Goal: Information Seeking & Learning: Learn about a topic

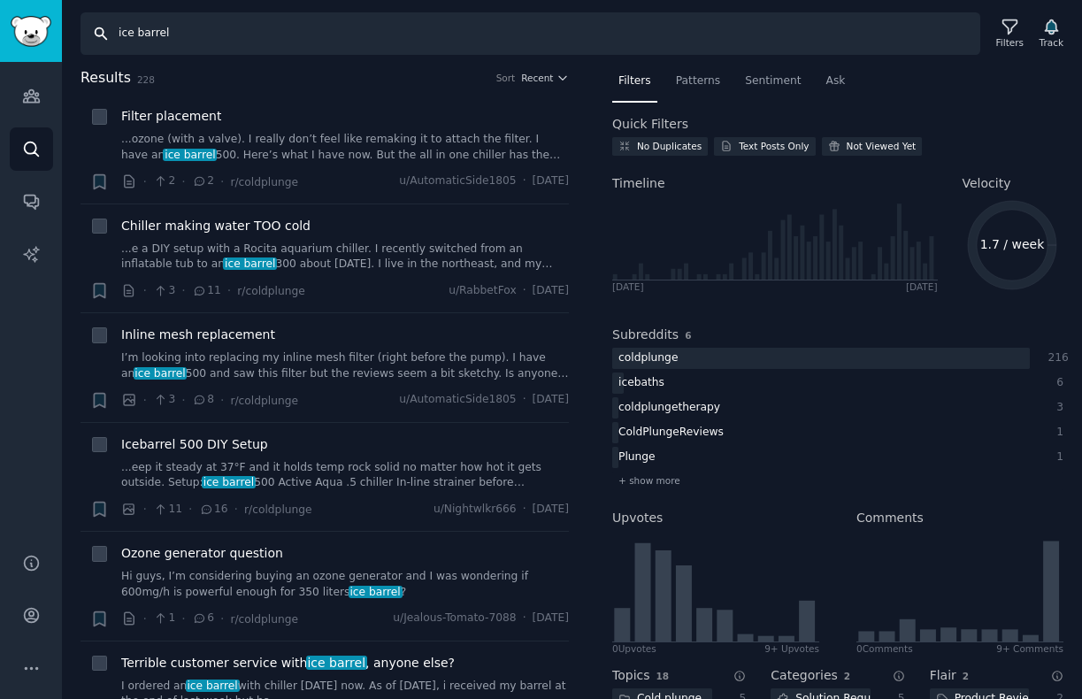
click at [232, 37] on input "ice barrel" at bounding box center [530, 33] width 900 height 42
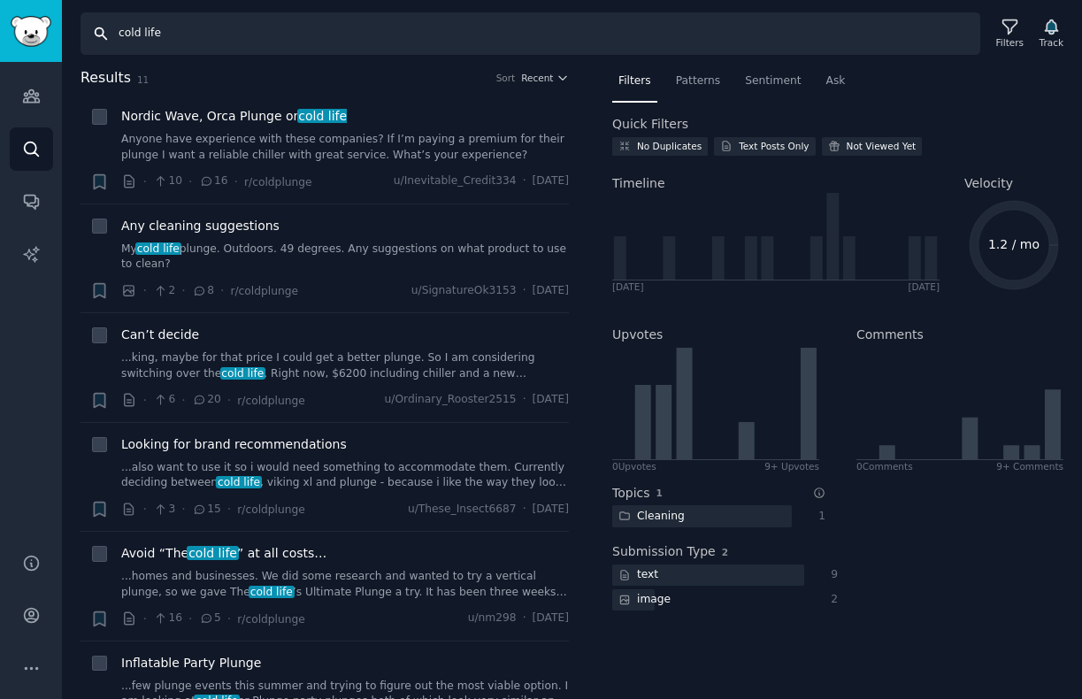
click at [285, 45] on input "cold life" at bounding box center [530, 33] width 900 height 42
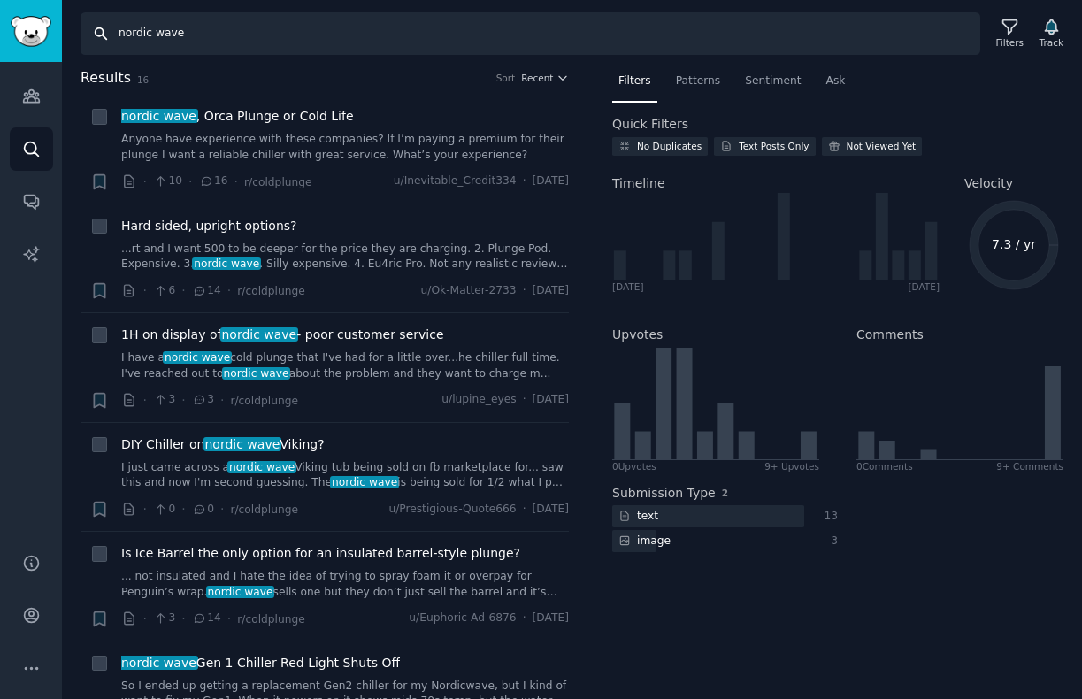
click at [281, 34] on input "nordic wave" at bounding box center [530, 33] width 900 height 42
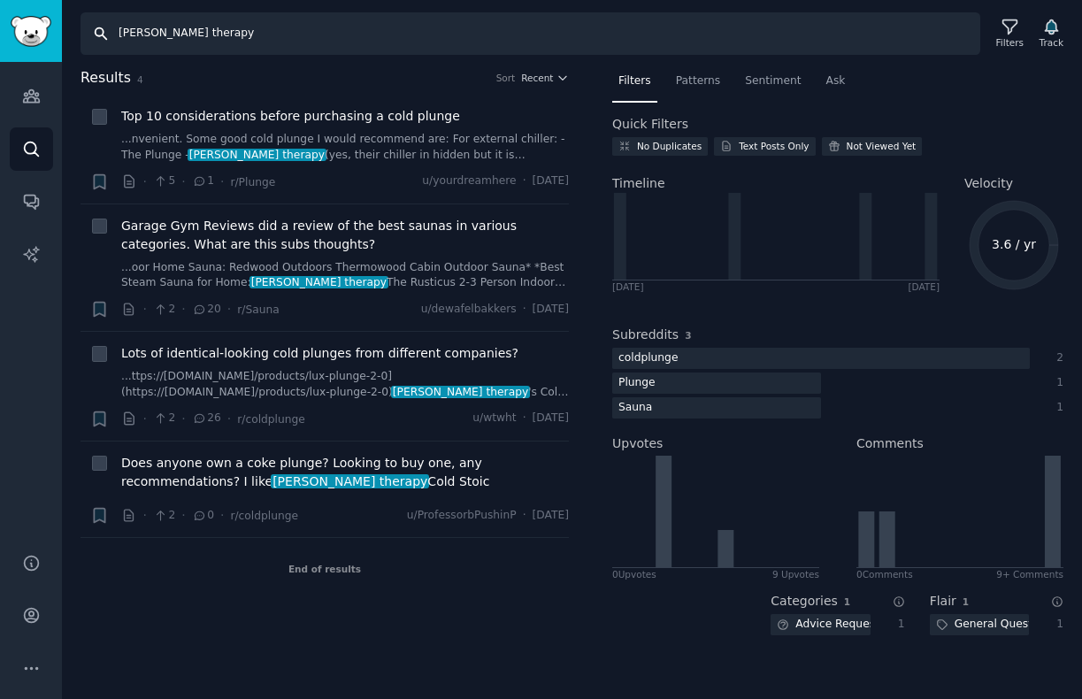
click at [318, 32] on input "[PERSON_NAME] therapy" at bounding box center [530, 33] width 900 height 42
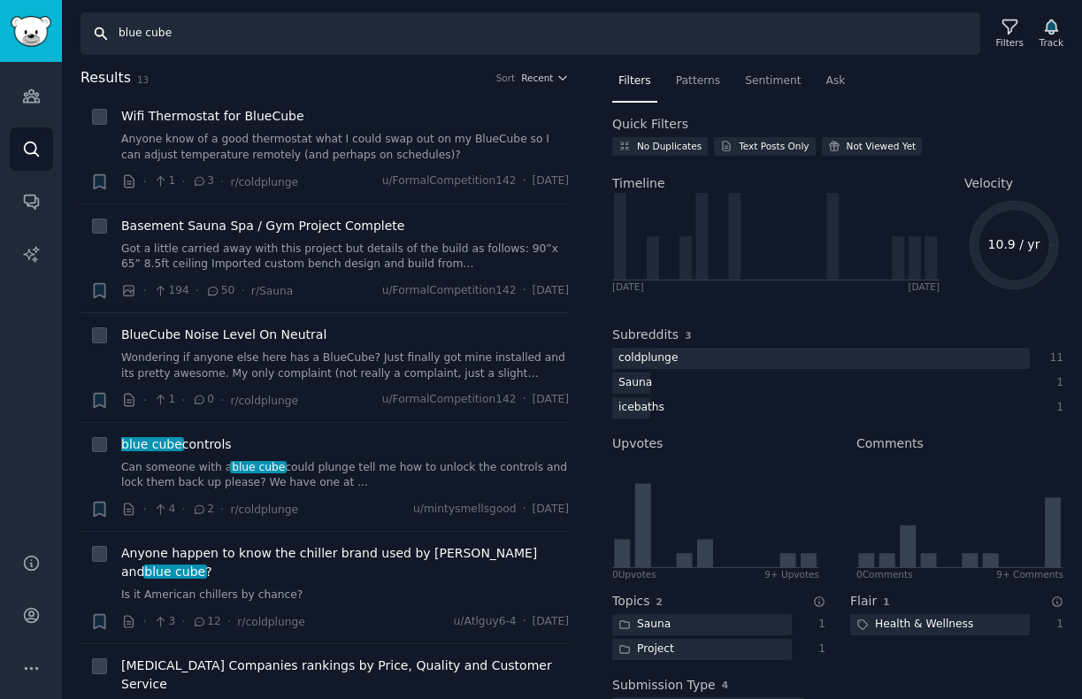
click at [321, 48] on input "blue cube" at bounding box center [530, 33] width 900 height 42
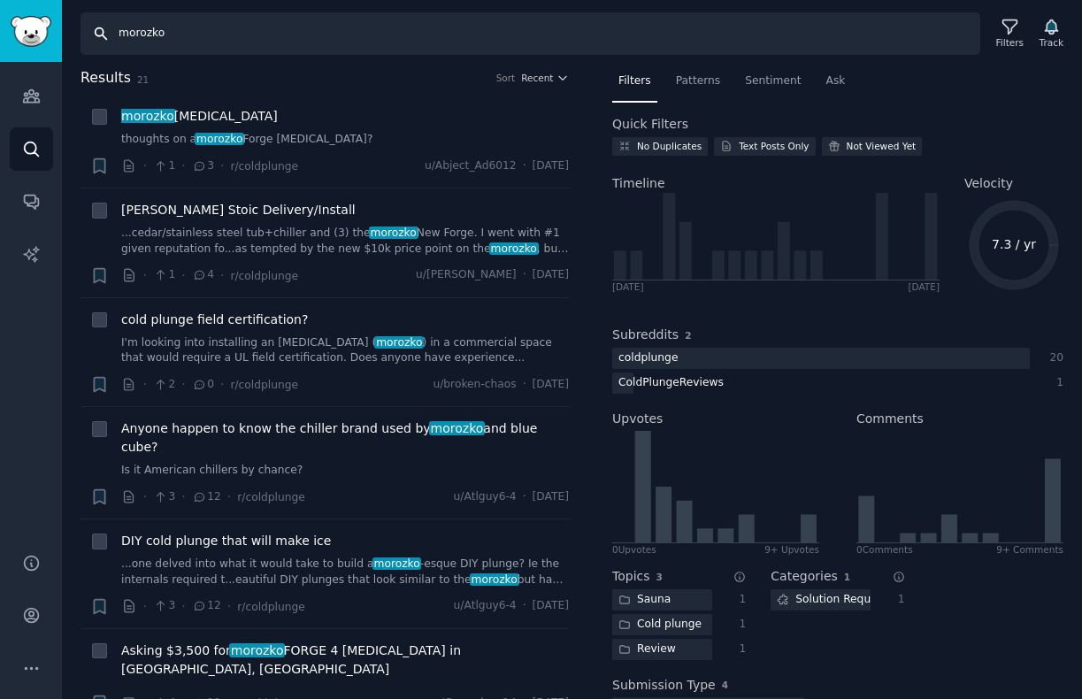
click at [289, 33] on input "morozko" at bounding box center [530, 33] width 900 height 42
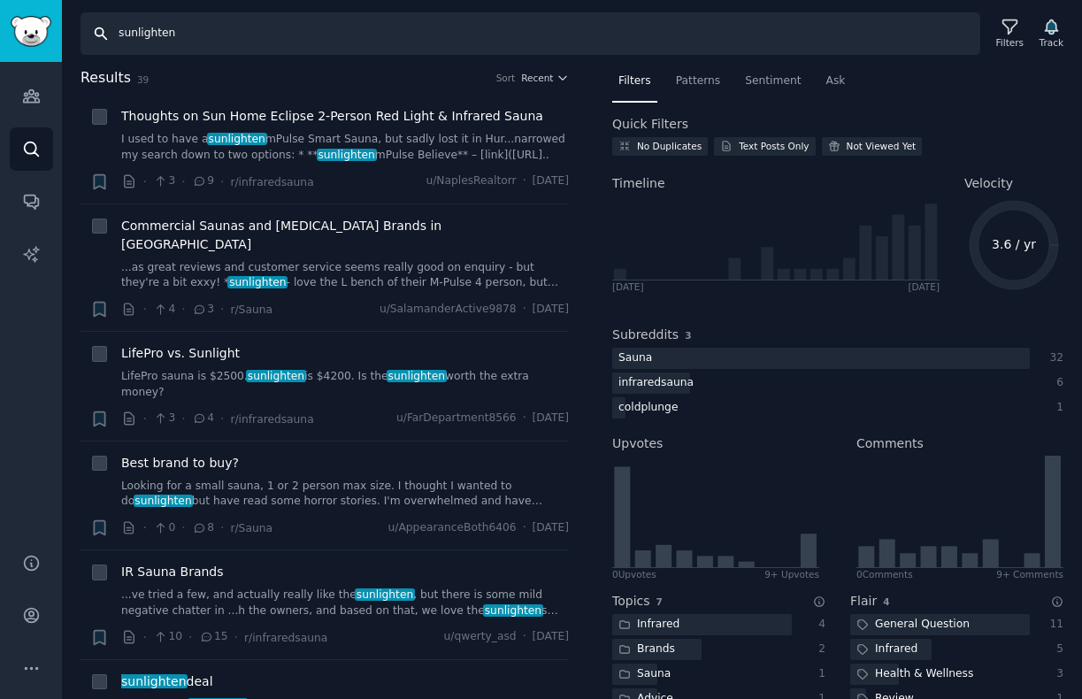
click at [310, 28] on input "sunlighten" at bounding box center [530, 33] width 900 height 42
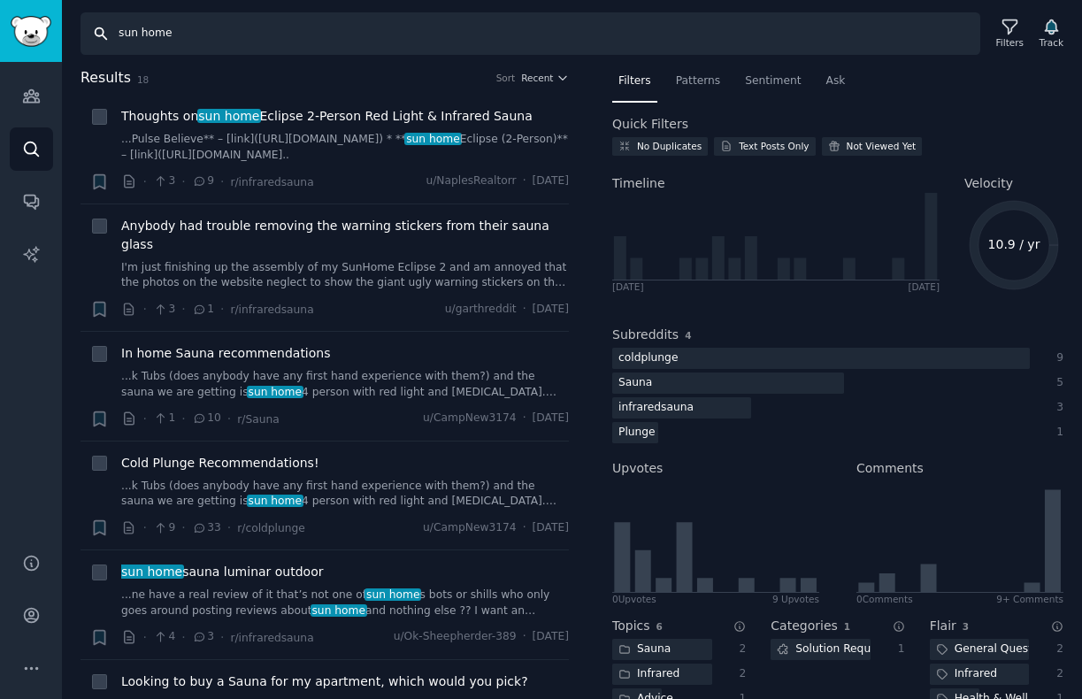
click at [310, 36] on input "sun home" at bounding box center [530, 33] width 900 height 42
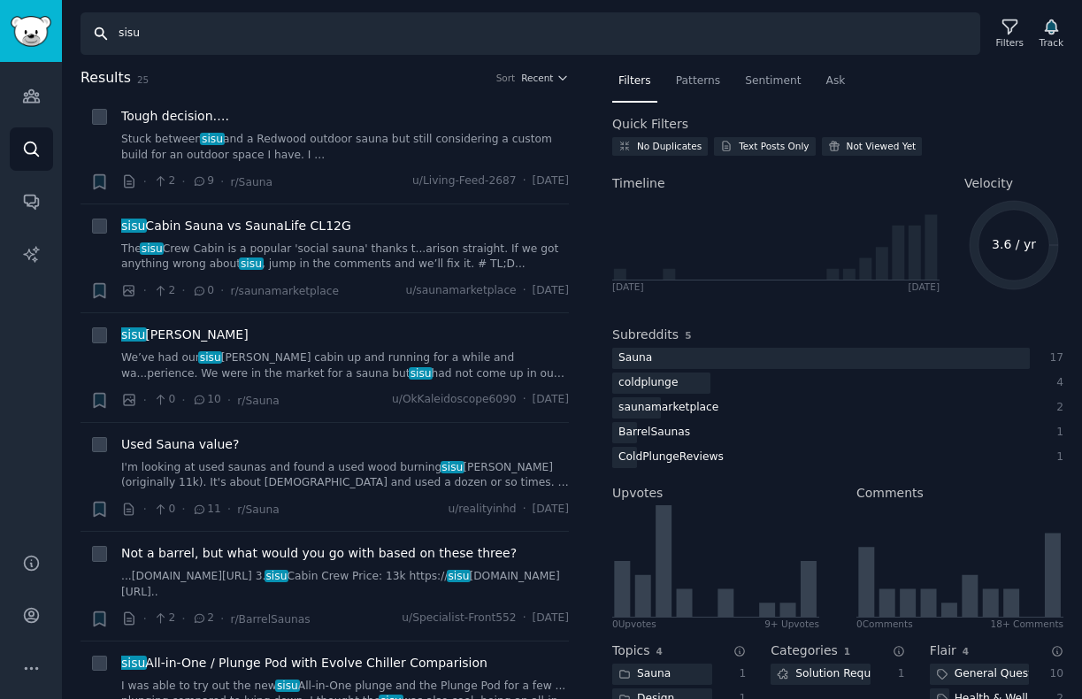
click at [200, 39] on input "sisu" at bounding box center [530, 33] width 900 height 42
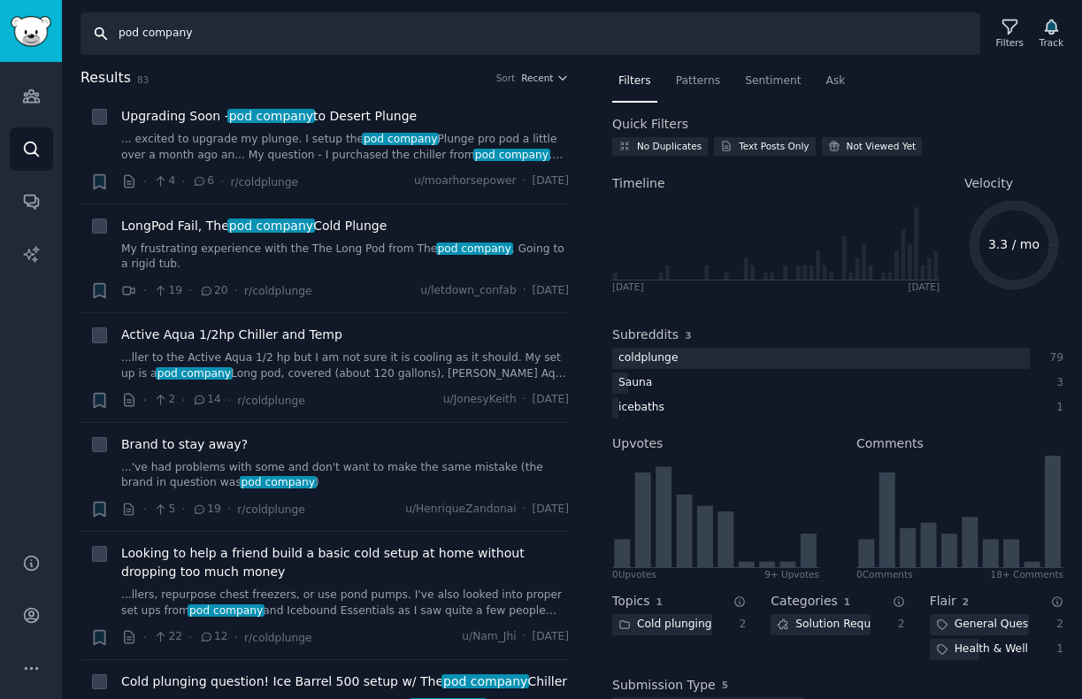
click at [172, 36] on input "pod company" at bounding box center [530, 33] width 900 height 42
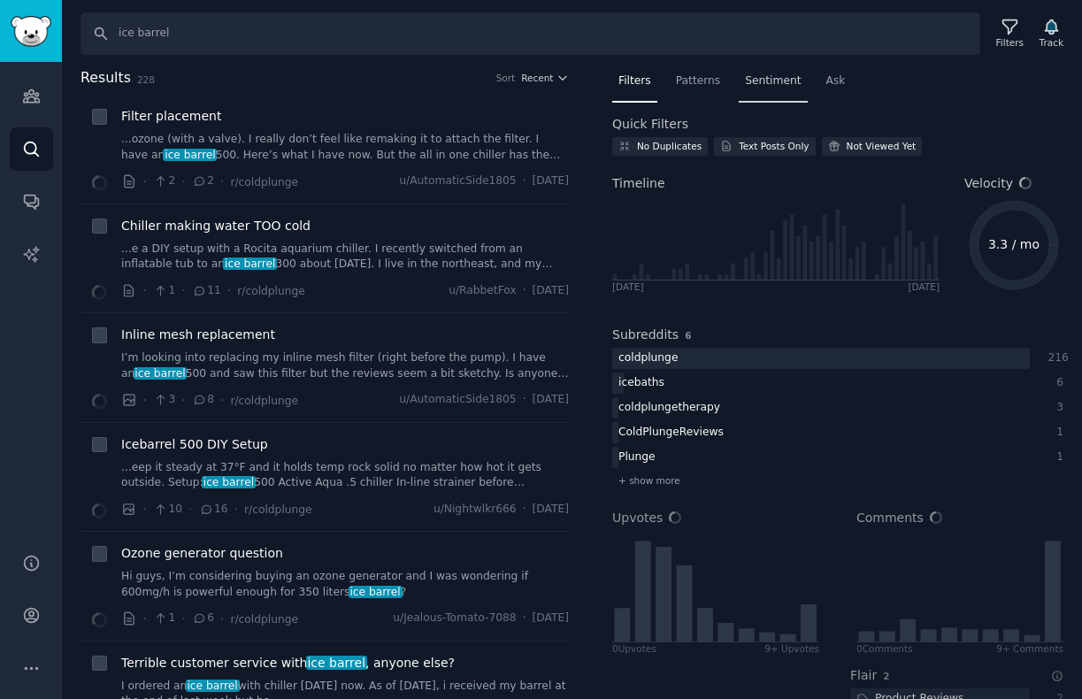
click at [755, 71] on div "Sentiment" at bounding box center [773, 85] width 68 height 36
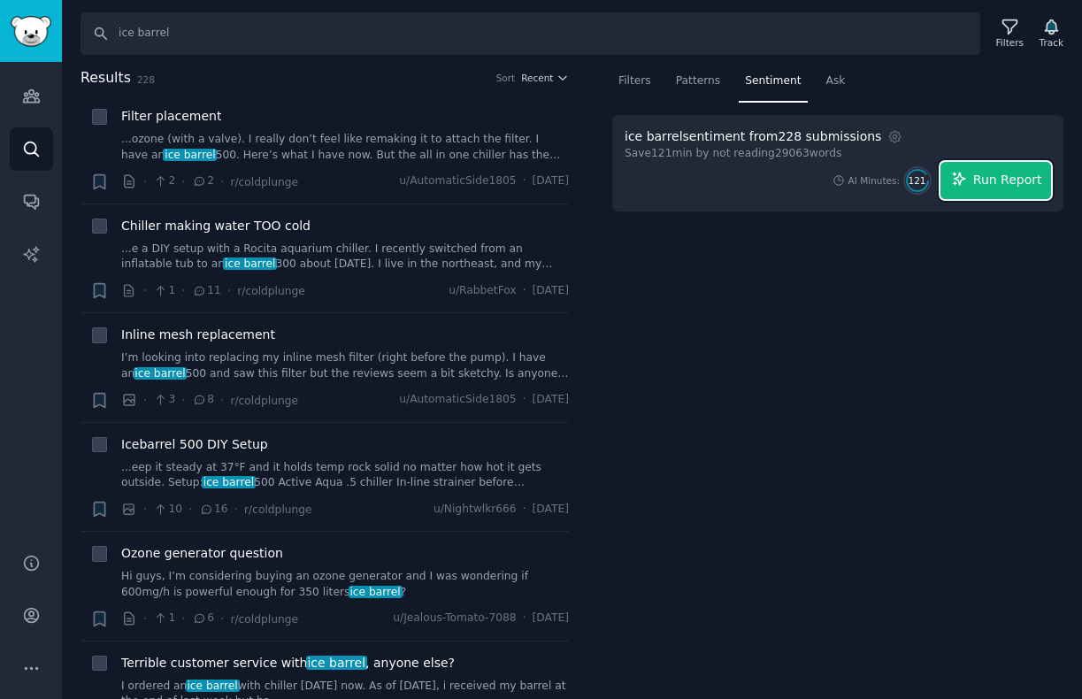
click at [992, 187] on span "Run Report" at bounding box center [1007, 180] width 69 height 19
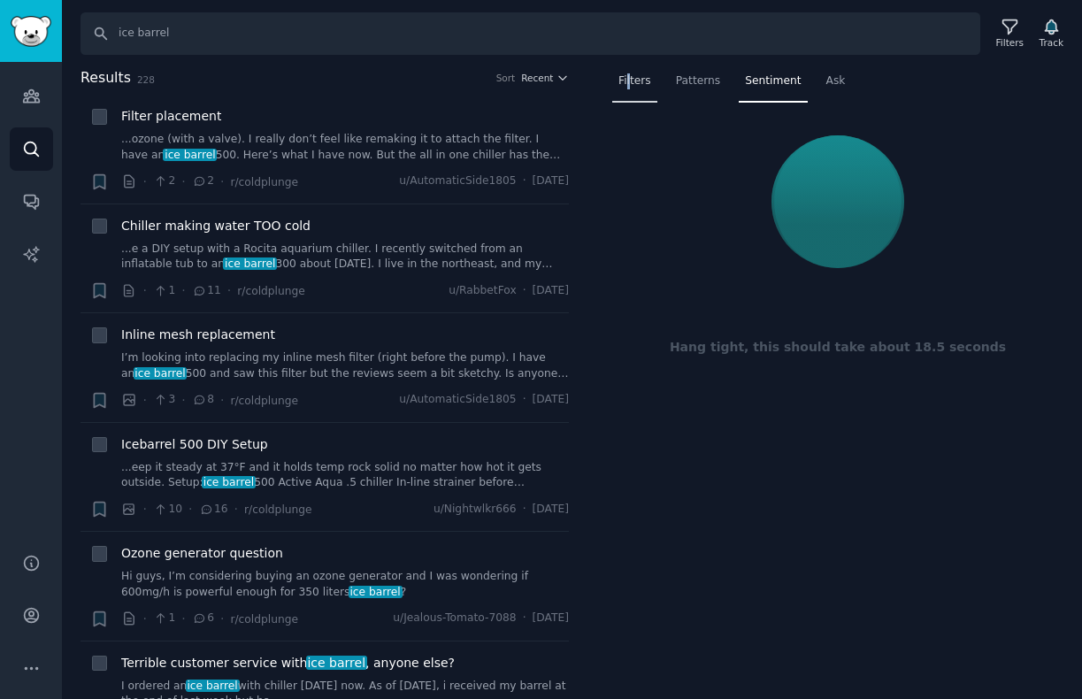
click at [628, 78] on span "Filters" at bounding box center [634, 81] width 33 height 16
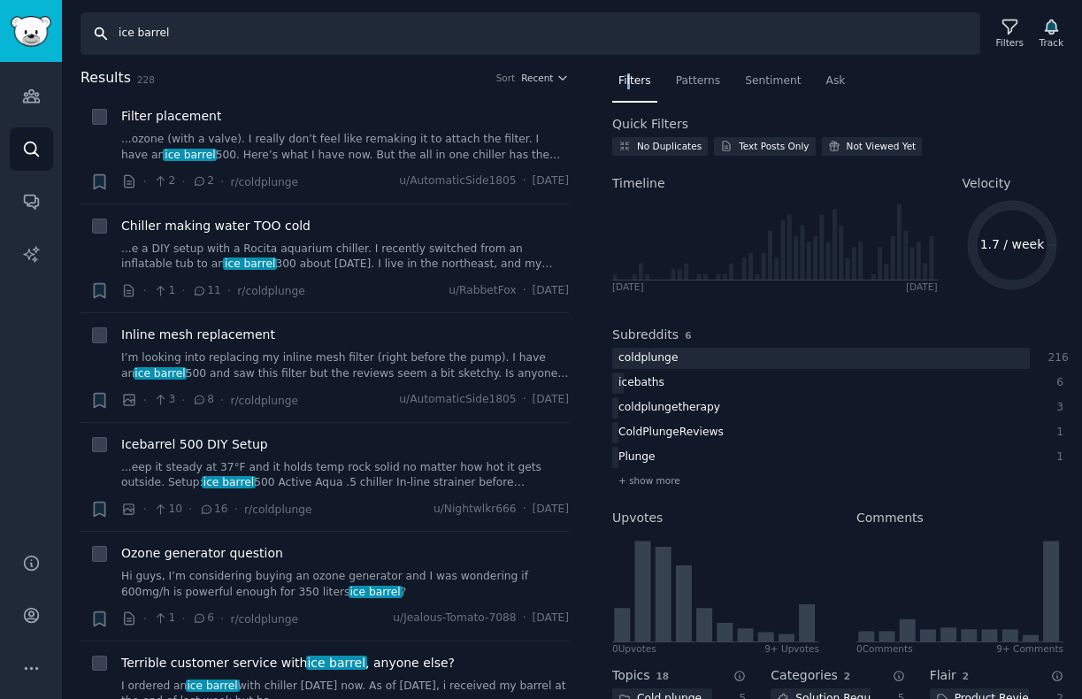
click at [316, 41] on input "ice barrel" at bounding box center [530, 33] width 900 height 42
click at [761, 74] on span "Sentiment" at bounding box center [773, 81] width 56 height 16
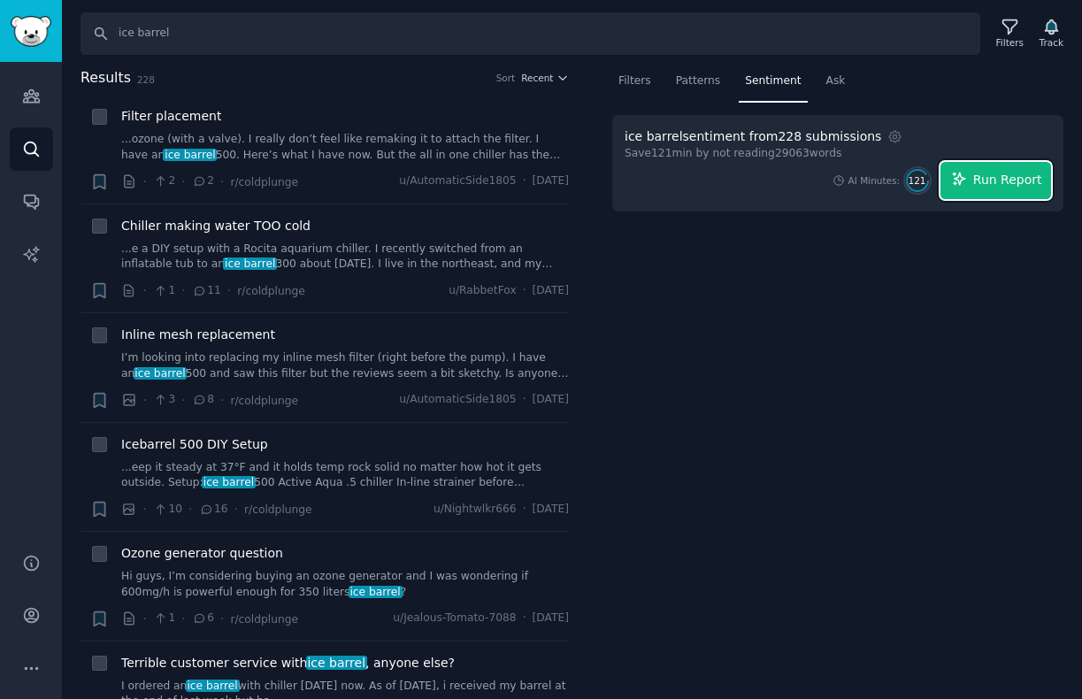
click at [976, 182] on span "Run Report" at bounding box center [1007, 180] width 69 height 19
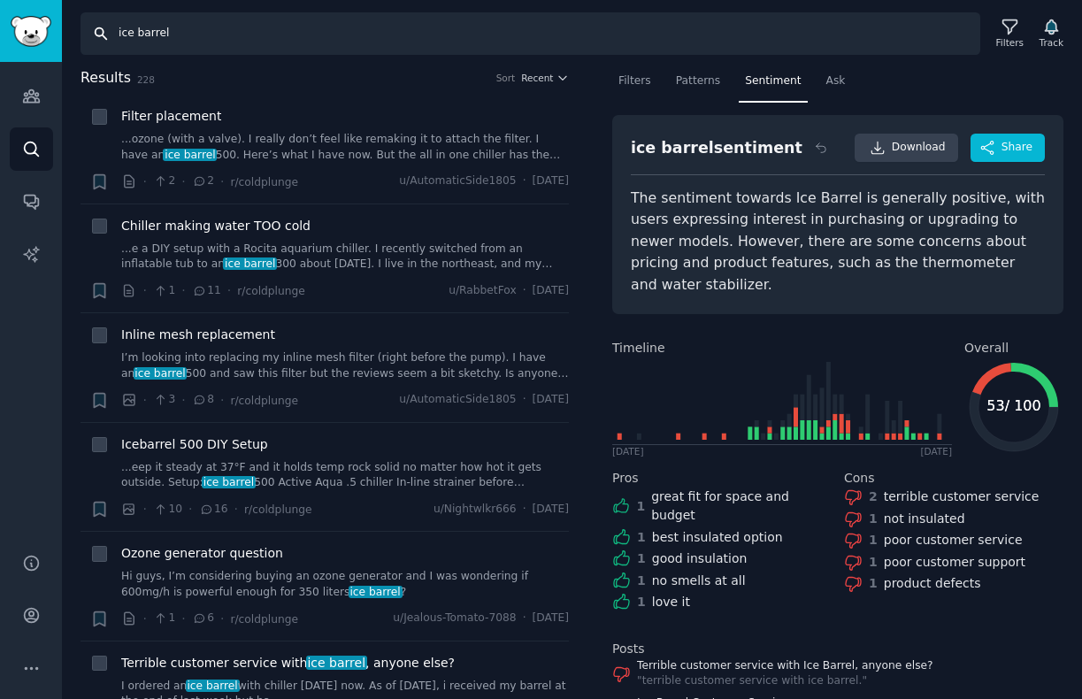
click at [206, 40] on input "ice barrel" at bounding box center [530, 33] width 900 height 42
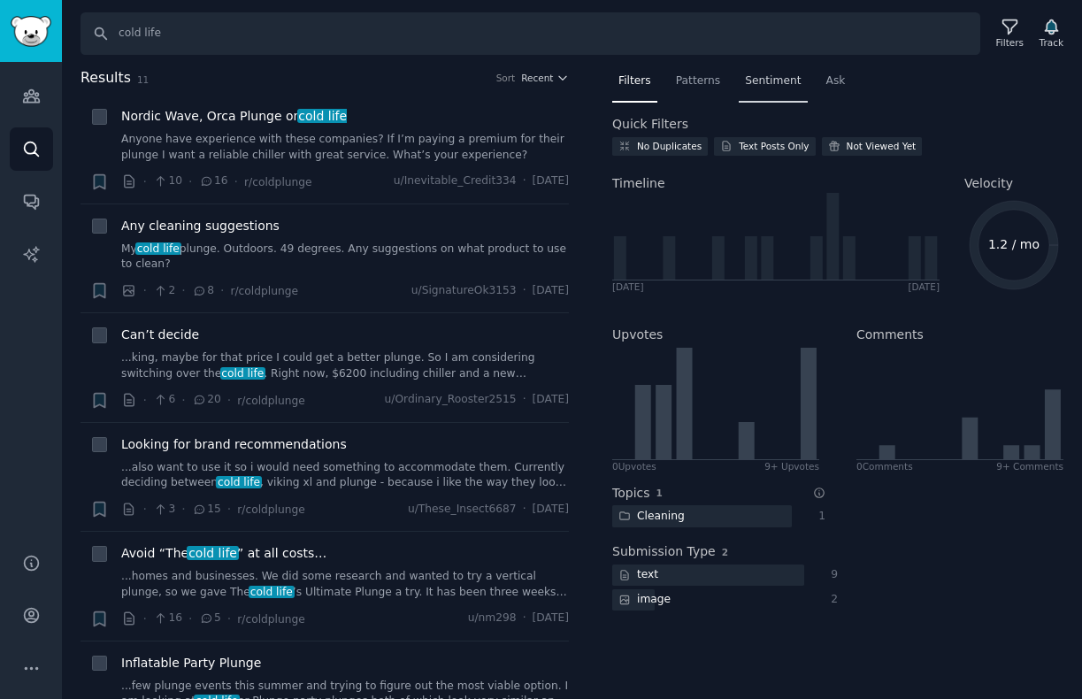
click at [765, 78] on span "Sentiment" at bounding box center [773, 81] width 56 height 16
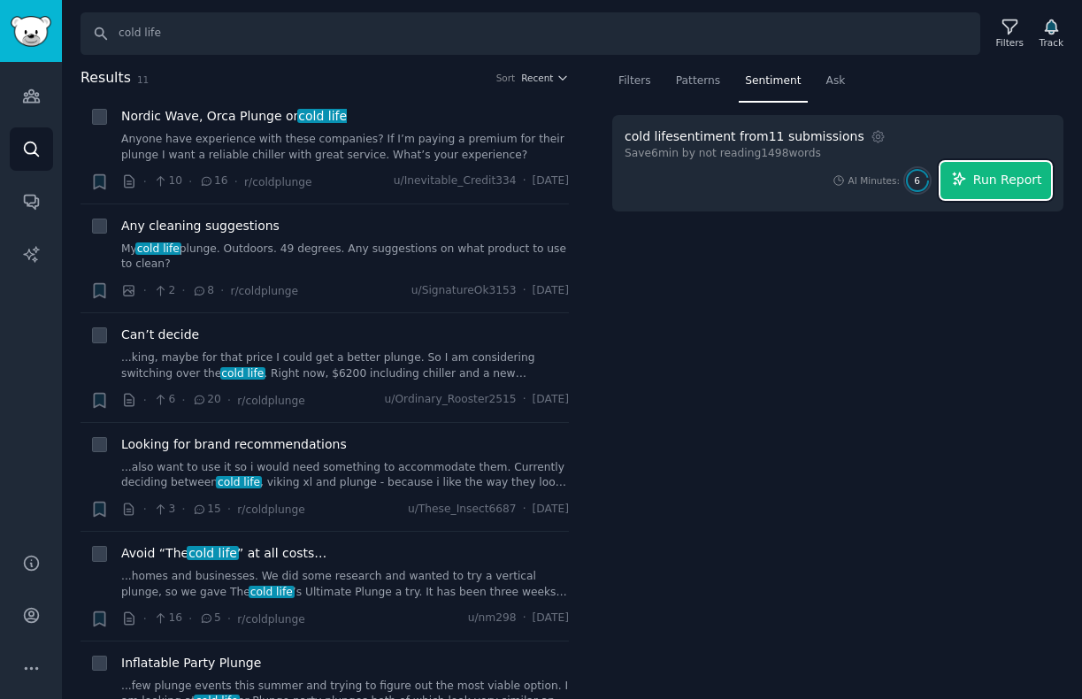
click at [970, 182] on button "Run Report" at bounding box center [995, 180] width 111 height 37
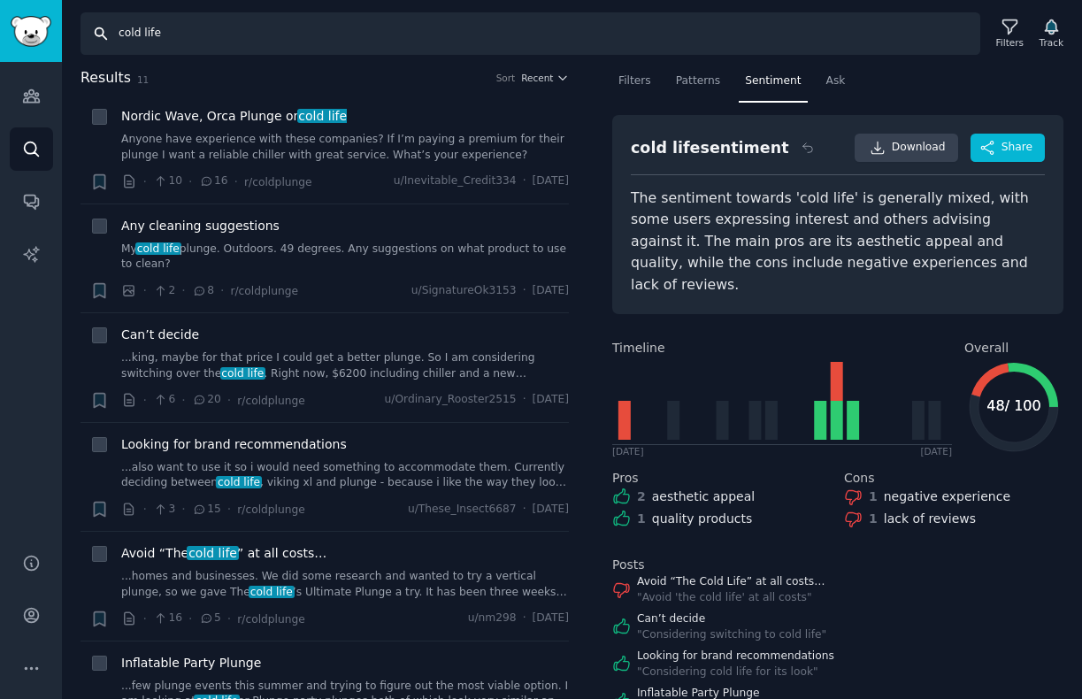
click at [395, 30] on input "cold life" at bounding box center [530, 33] width 900 height 42
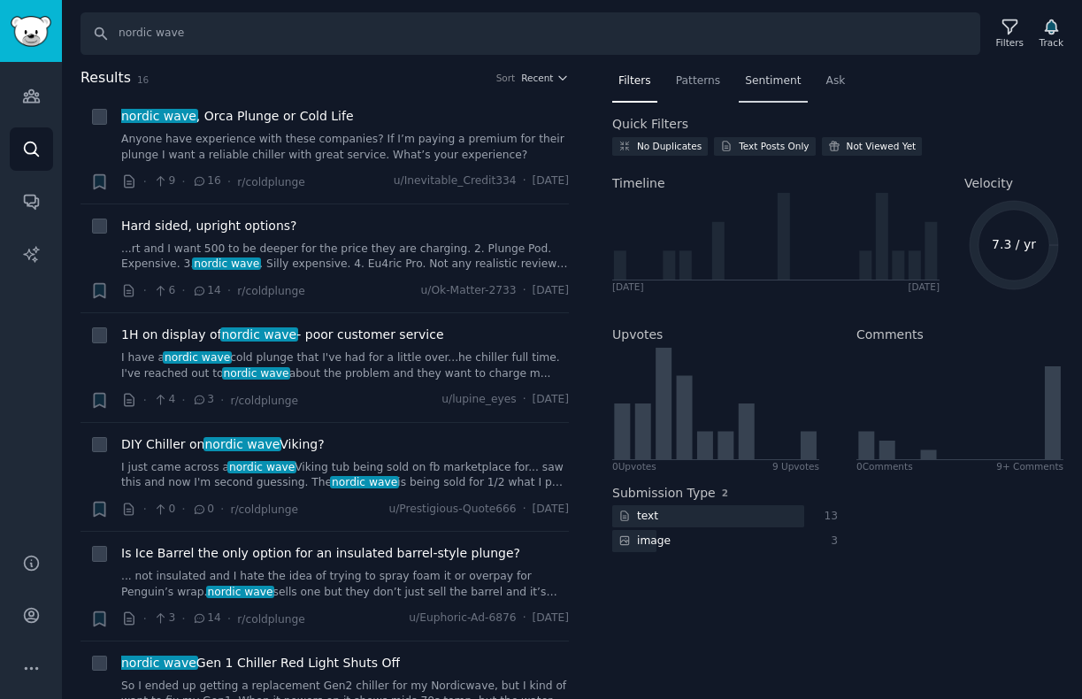
click at [763, 78] on span "Sentiment" at bounding box center [773, 81] width 56 height 16
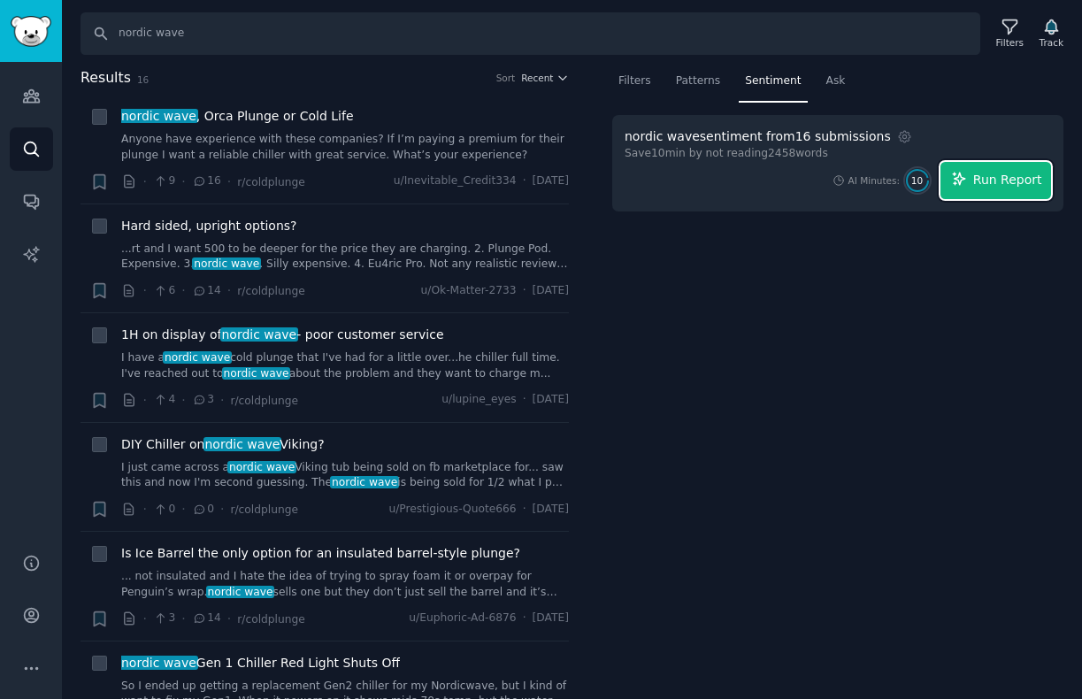
click at [982, 178] on span "Run Report" at bounding box center [1007, 180] width 69 height 19
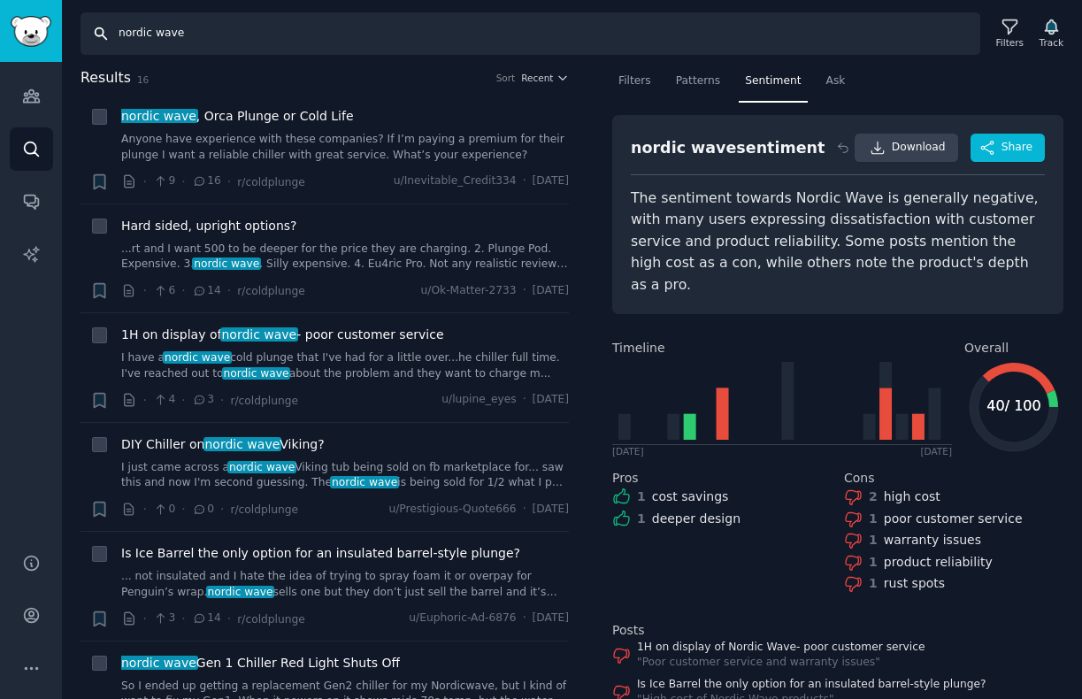
click at [387, 38] on input "nordic wave" at bounding box center [530, 33] width 900 height 42
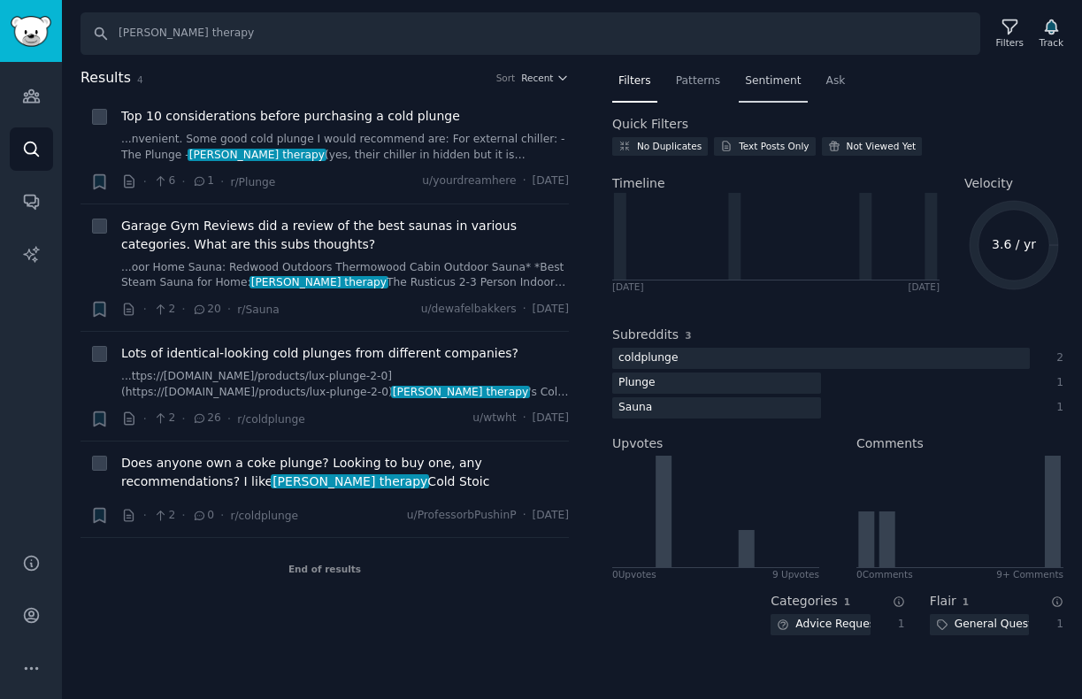
click at [778, 88] on span "Sentiment" at bounding box center [773, 81] width 56 height 16
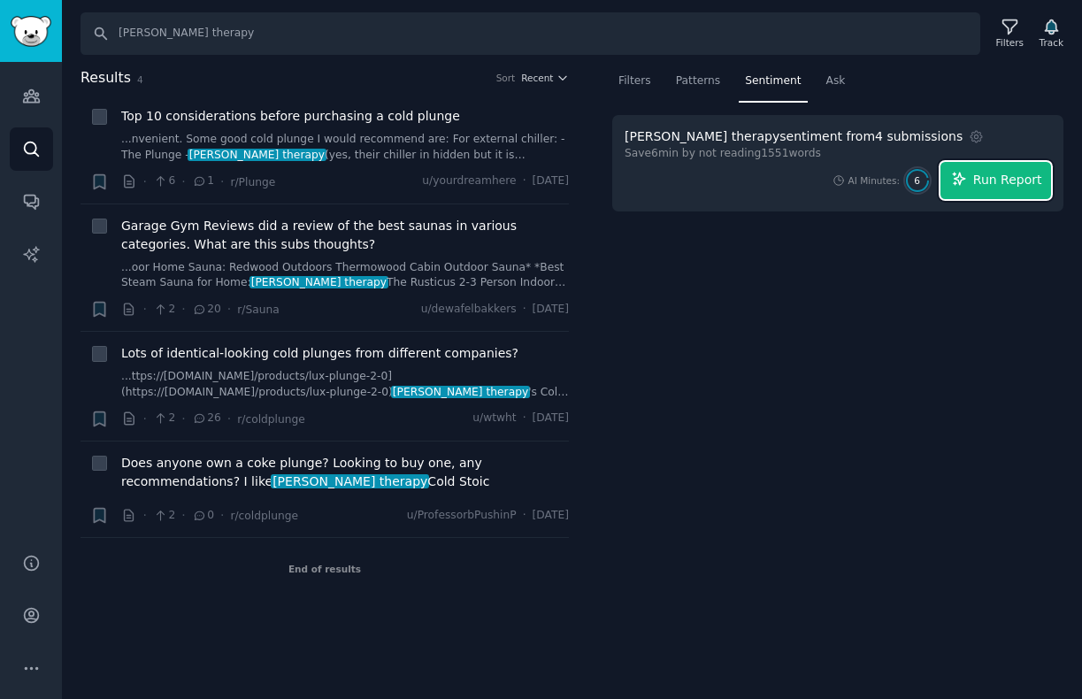
click at [1021, 177] on span "Run Report" at bounding box center [1007, 180] width 69 height 19
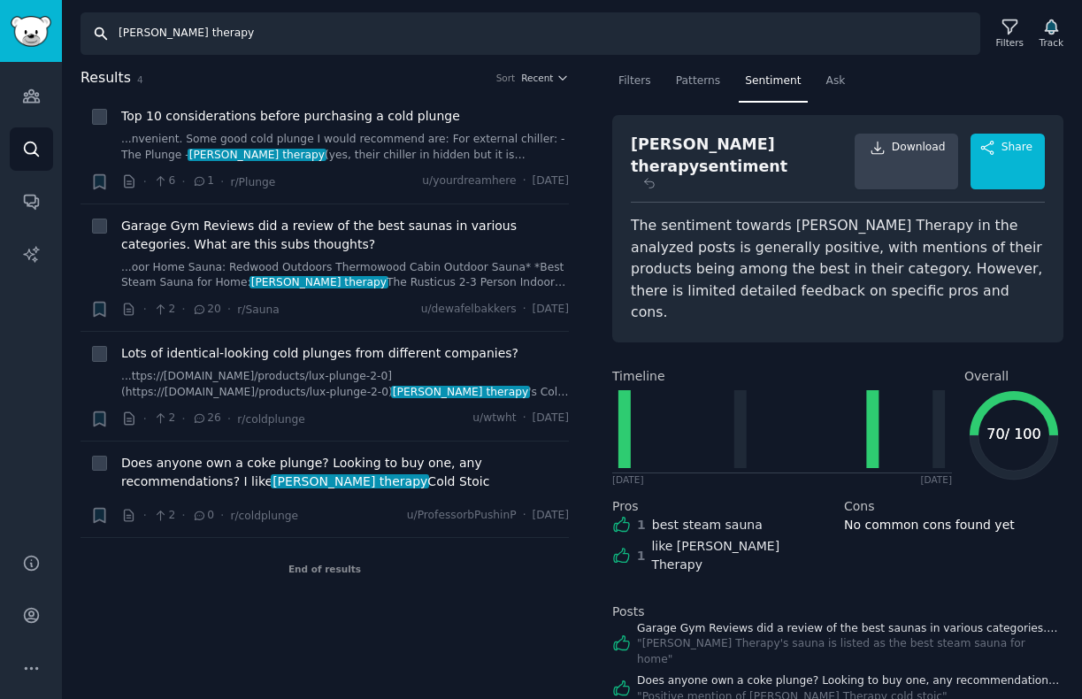
click at [183, 38] on input "[PERSON_NAME] therapy" at bounding box center [530, 33] width 900 height 42
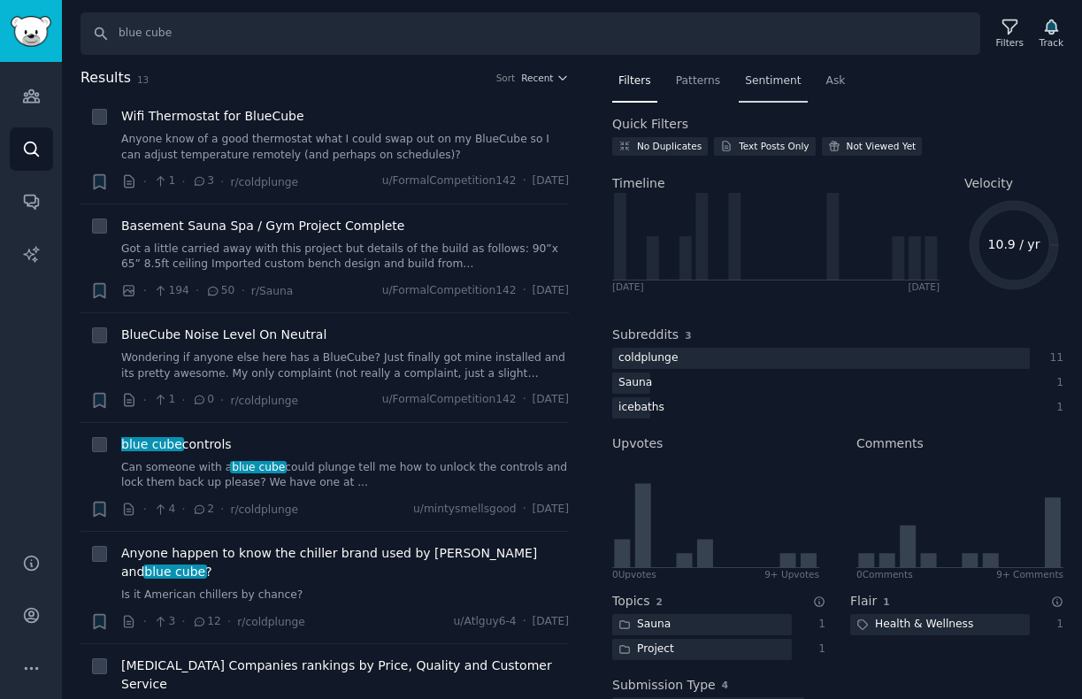
click at [787, 79] on span "Sentiment" at bounding box center [773, 81] width 56 height 16
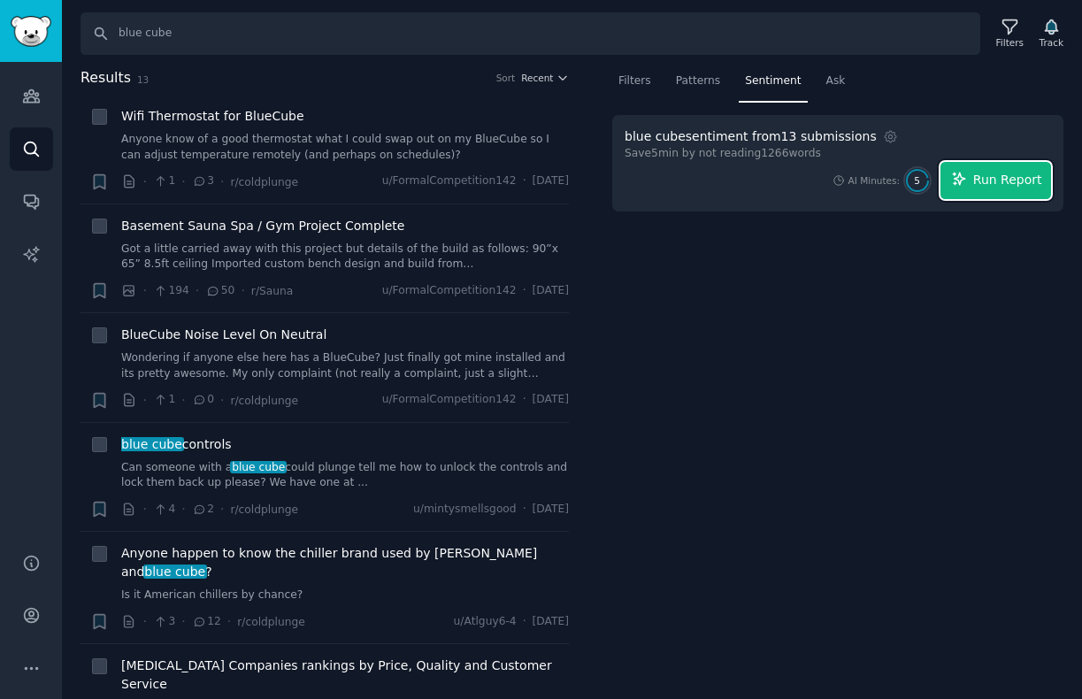
click at [990, 184] on span "Run Report" at bounding box center [1007, 180] width 69 height 19
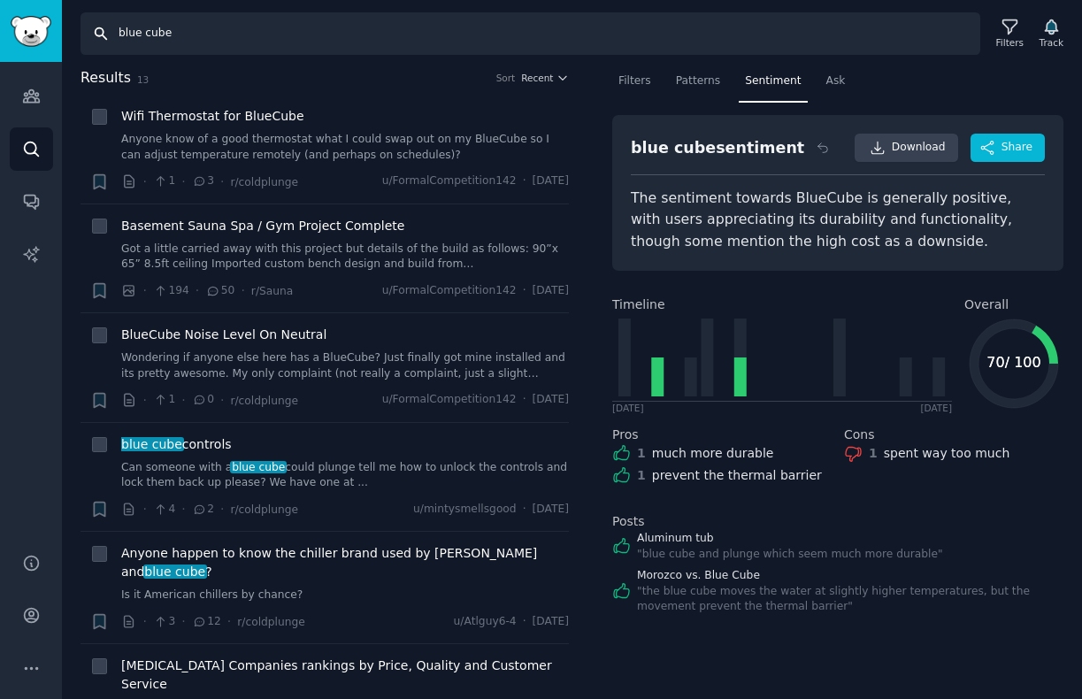
click at [129, 34] on input "blue cube" at bounding box center [530, 33] width 900 height 42
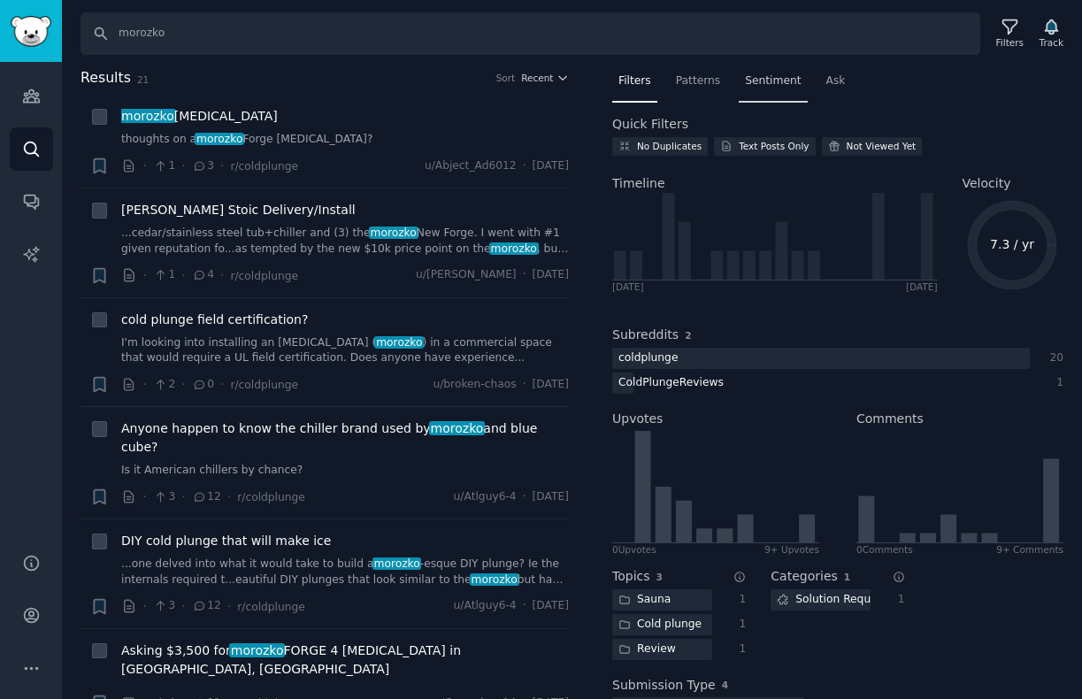
click at [758, 85] on span "Sentiment" at bounding box center [773, 81] width 56 height 16
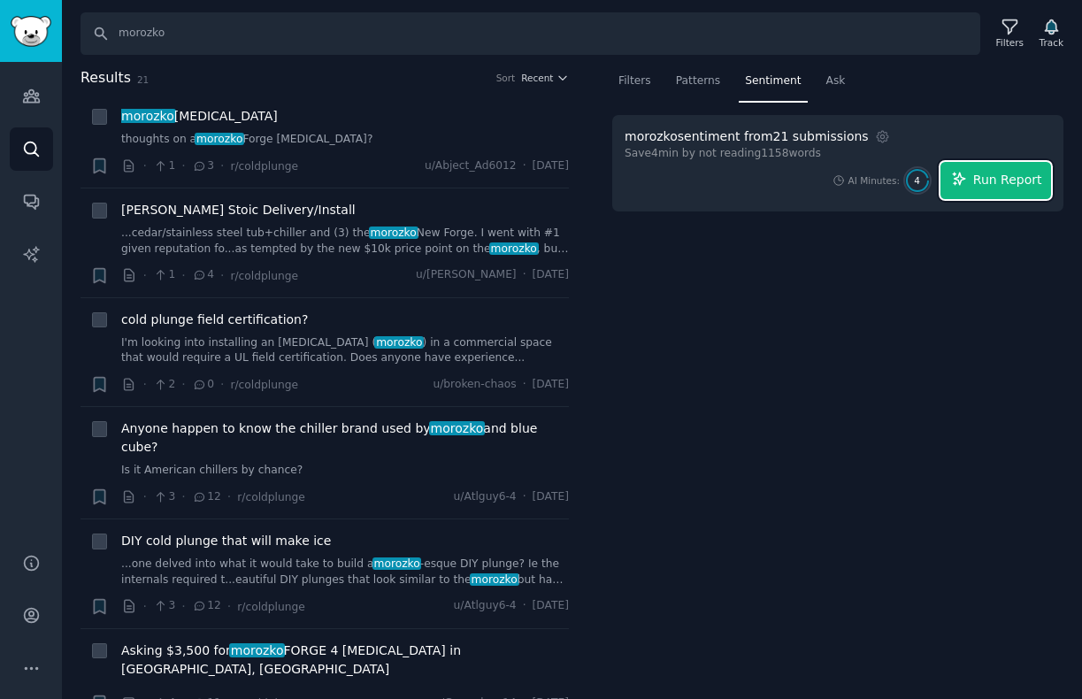
click at [1001, 190] on button "Run Report" at bounding box center [995, 180] width 111 height 37
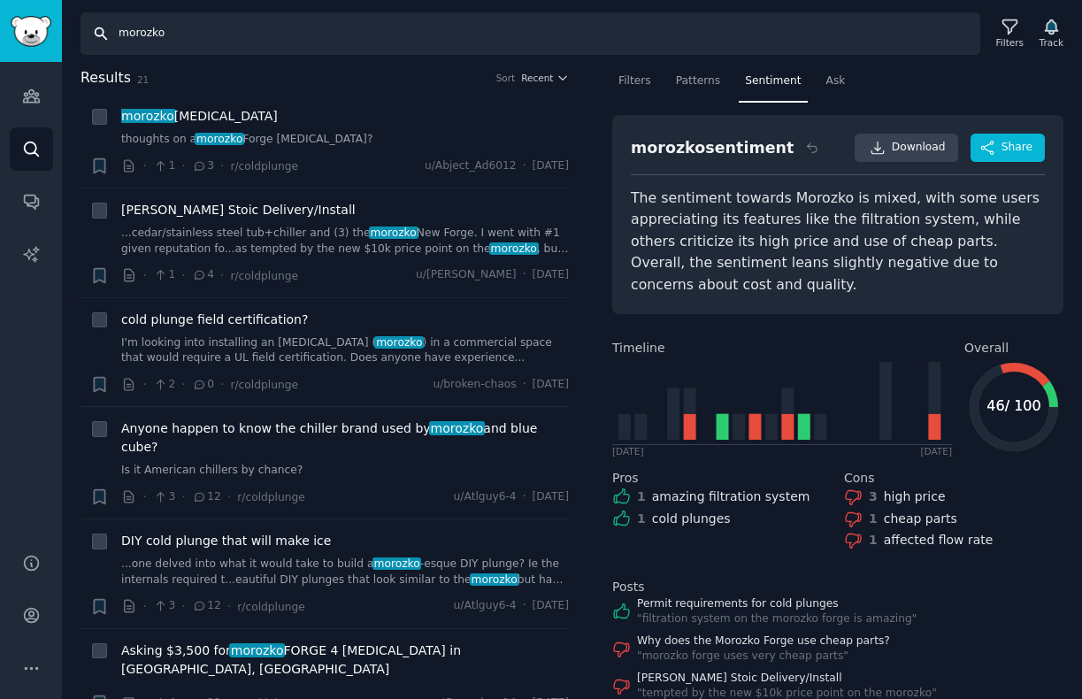
click at [147, 42] on input "morozko" at bounding box center [530, 33] width 900 height 42
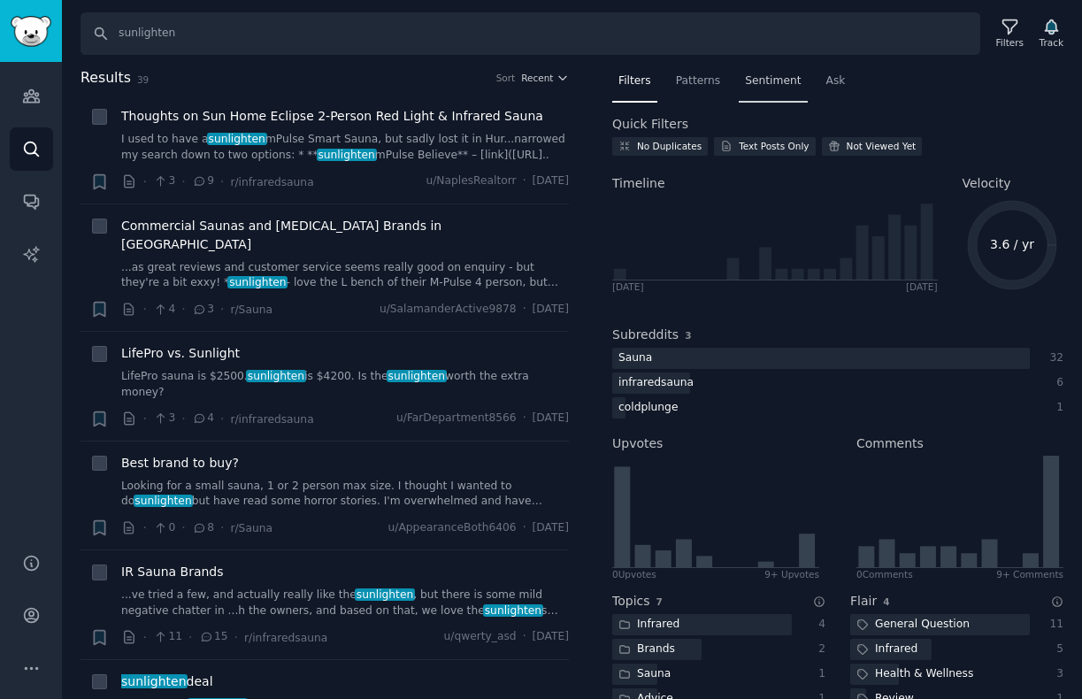
click at [759, 76] on span "Sentiment" at bounding box center [773, 81] width 56 height 16
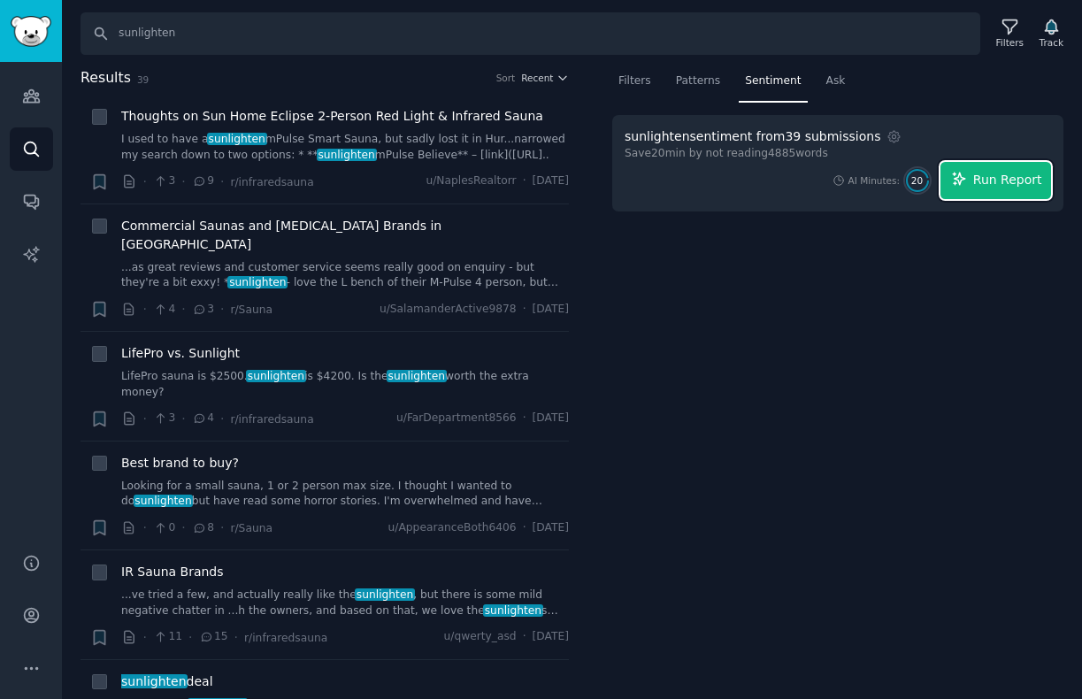
click at [979, 198] on button "Run Report" at bounding box center [995, 180] width 111 height 37
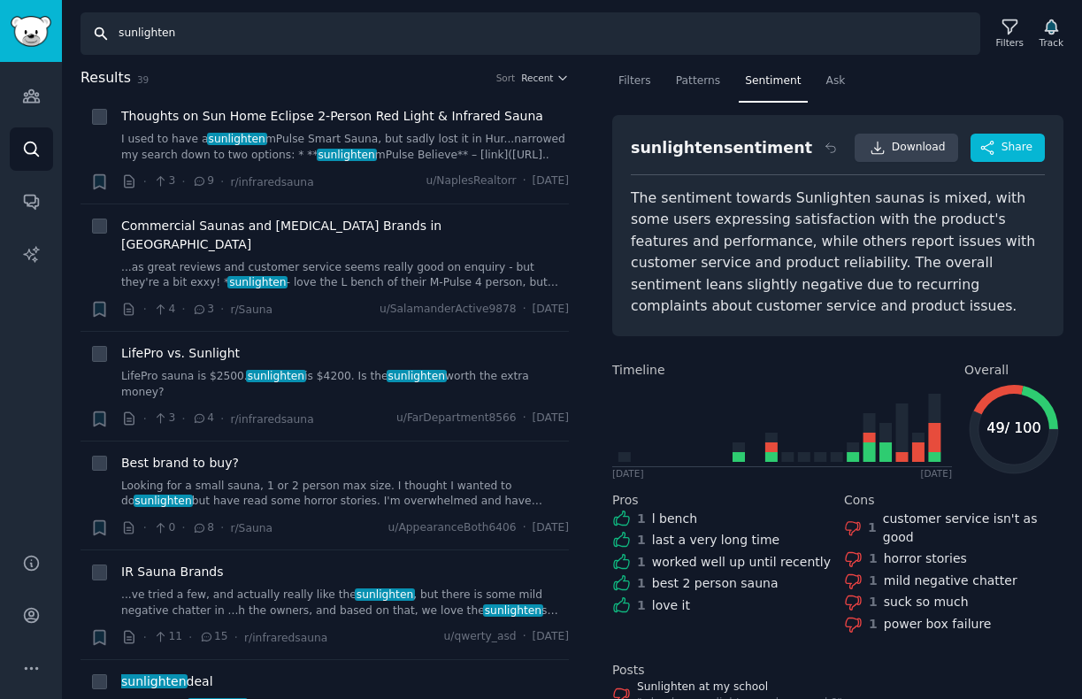
click at [126, 30] on input "sunlighten" at bounding box center [530, 33] width 900 height 42
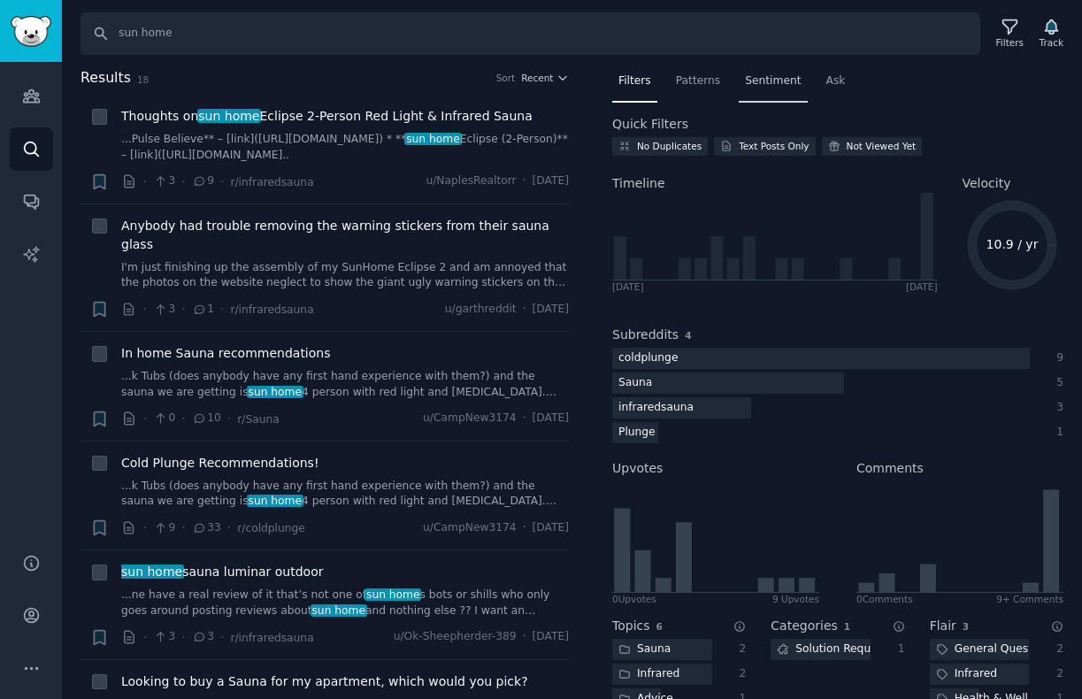
click at [749, 77] on span "Sentiment" at bounding box center [773, 81] width 56 height 16
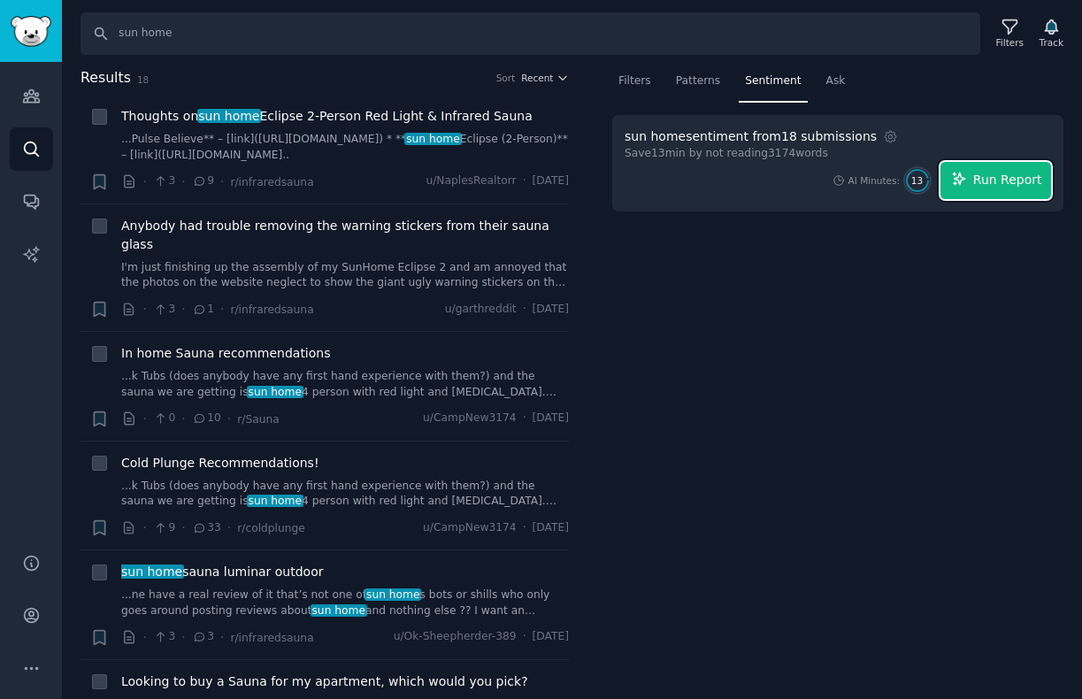
click at [987, 180] on span "Run Report" at bounding box center [1007, 180] width 69 height 19
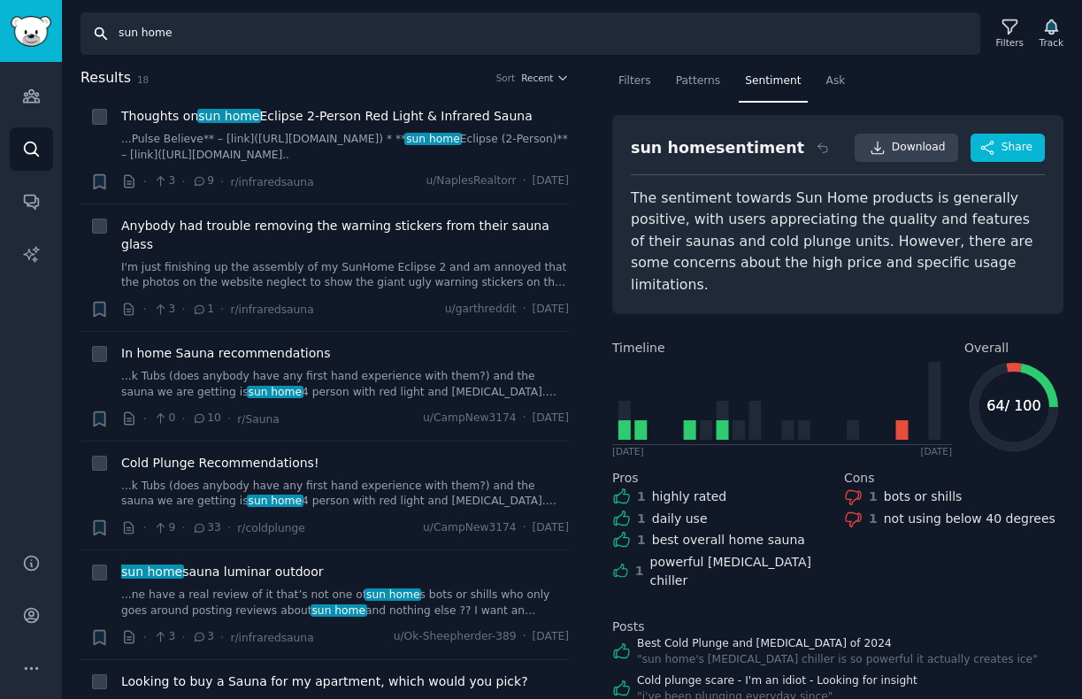
click at [370, 45] on input "sun home" at bounding box center [530, 33] width 900 height 42
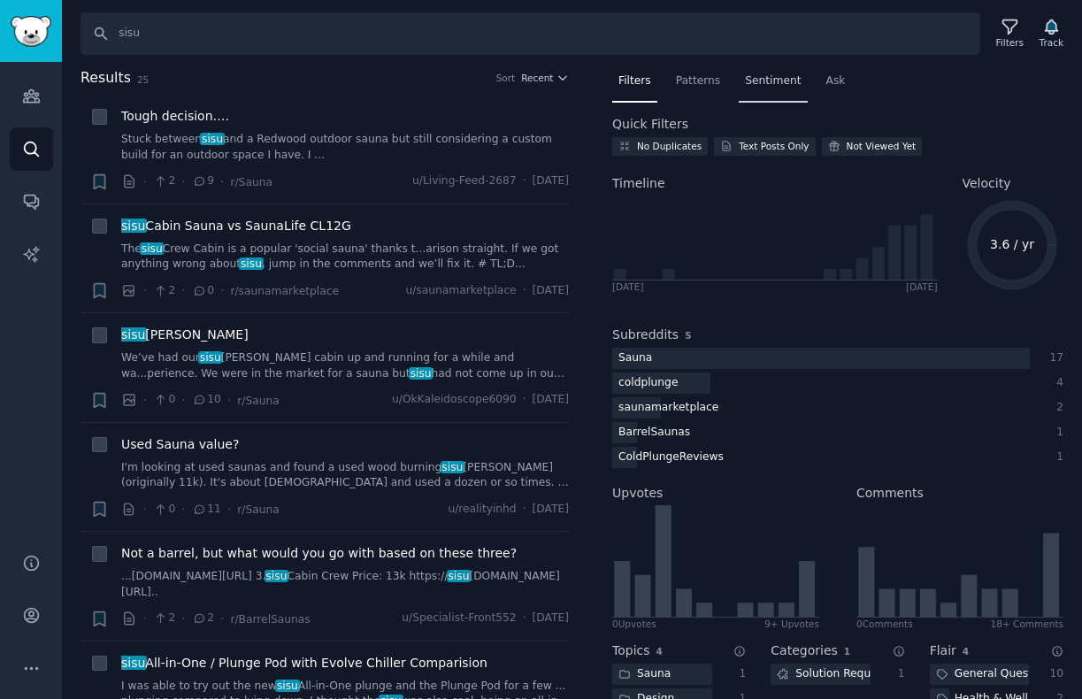
click at [764, 87] on span "Sentiment" at bounding box center [773, 81] width 56 height 16
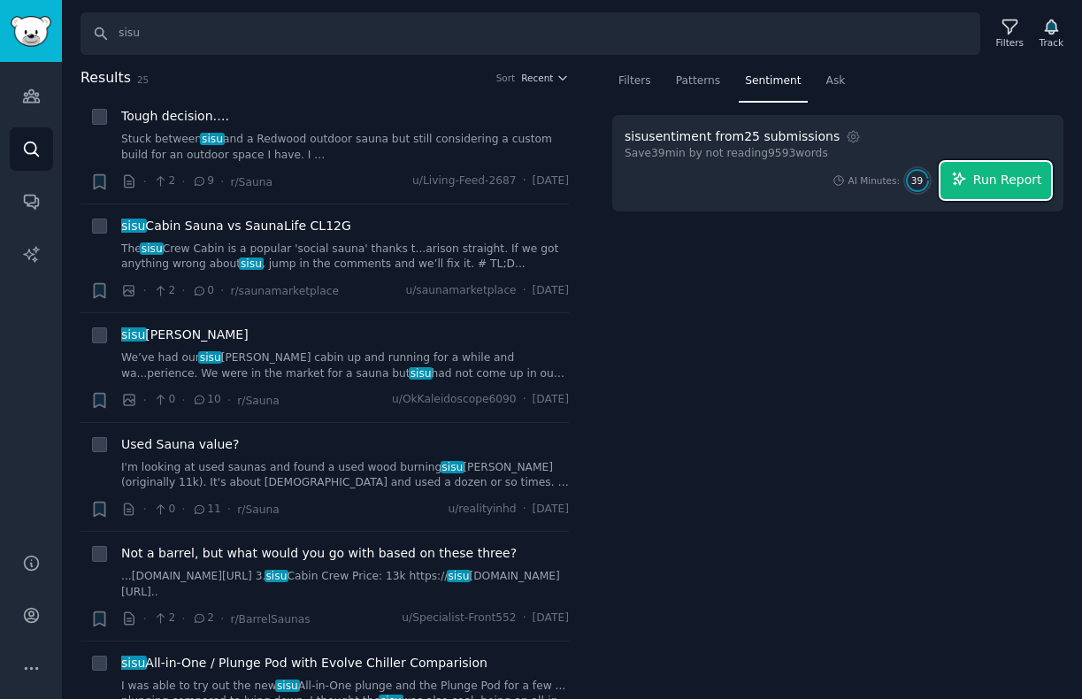
click at [997, 172] on span "Run Report" at bounding box center [1007, 180] width 69 height 19
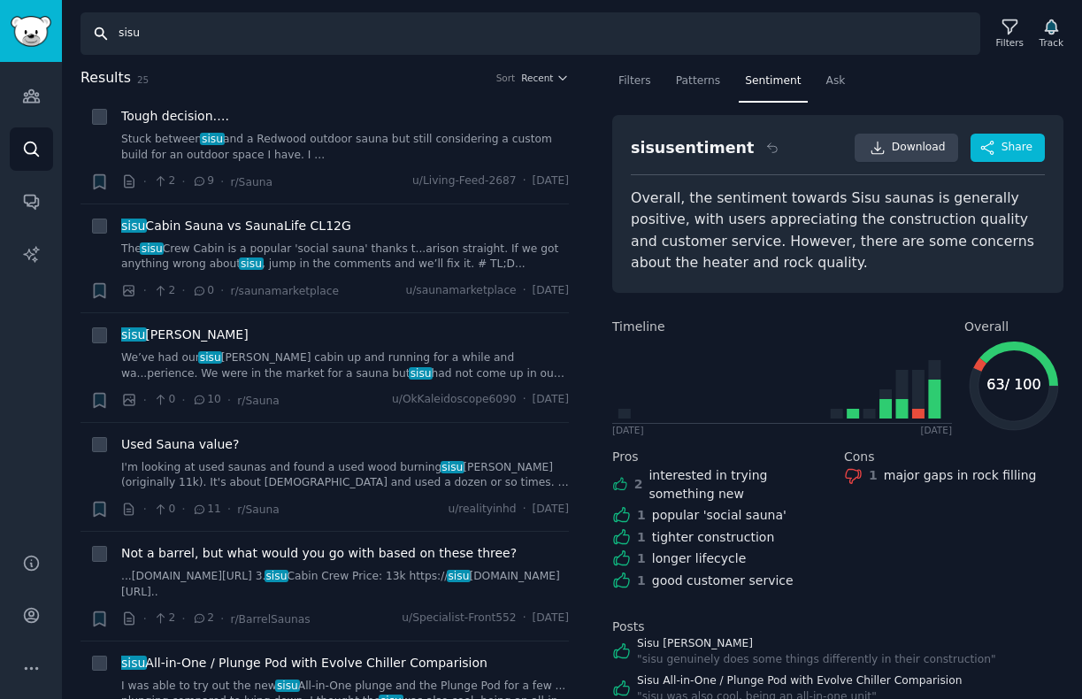
click at [286, 37] on input "sisu" at bounding box center [530, 33] width 900 height 42
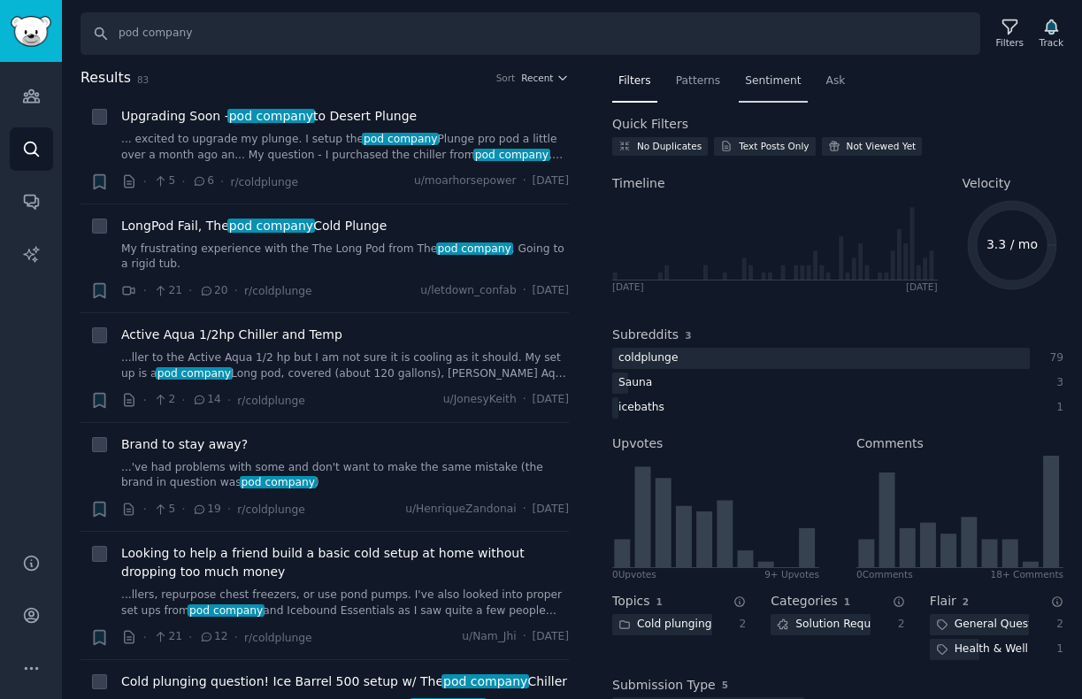
click at [770, 83] on span "Sentiment" at bounding box center [773, 81] width 56 height 16
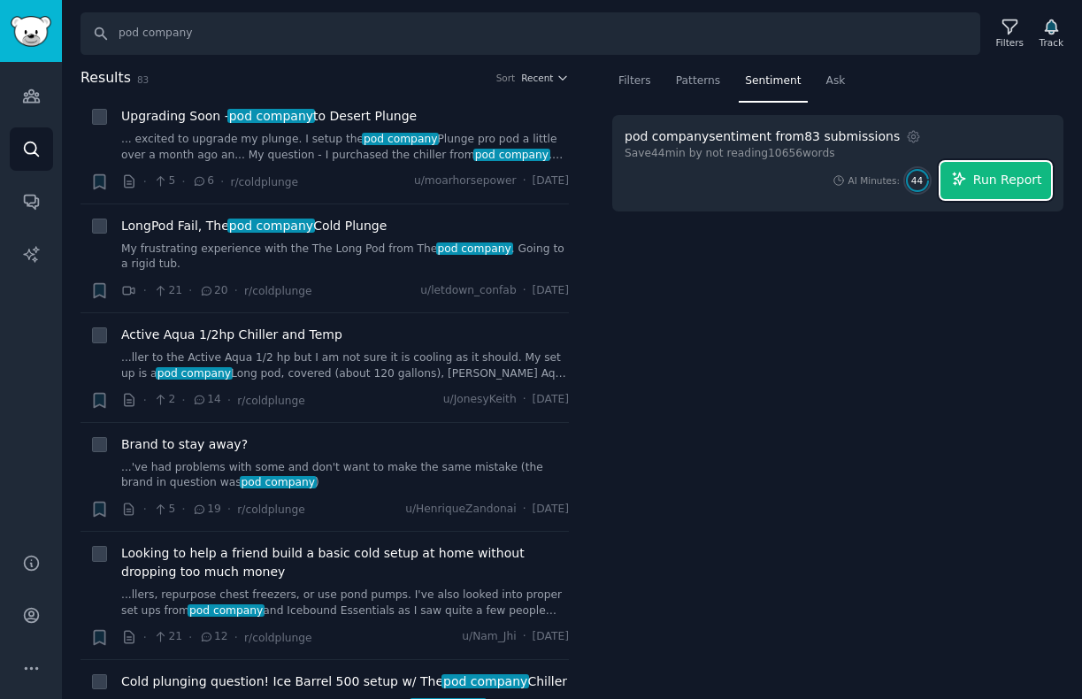
click at [998, 184] on span "Run Report" at bounding box center [1007, 180] width 69 height 19
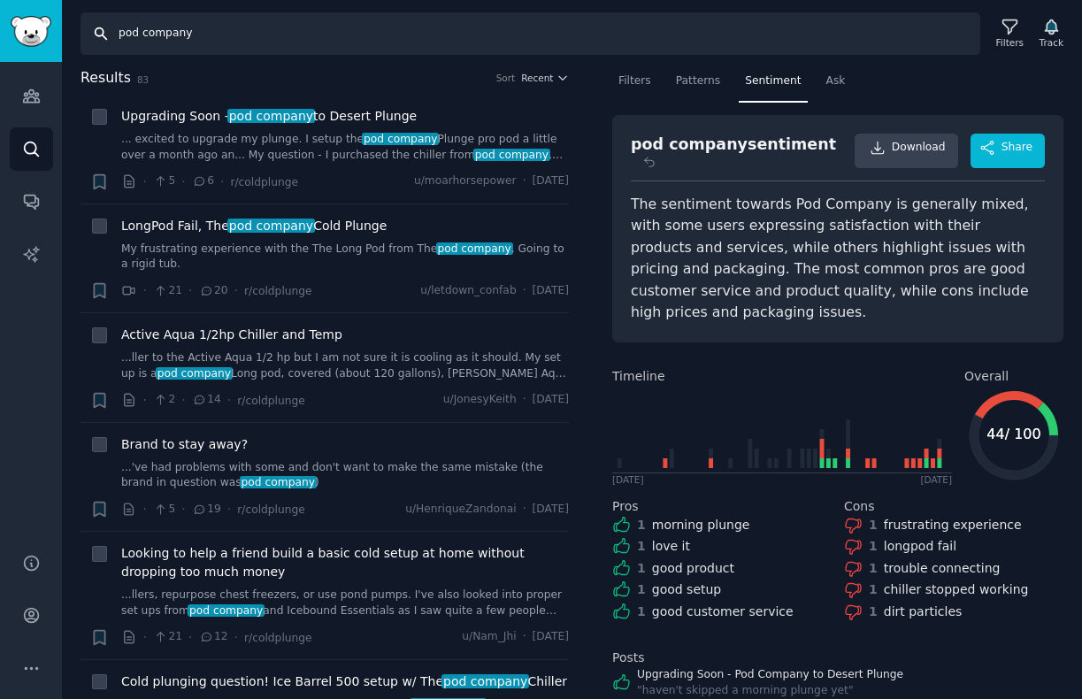
click at [260, 46] on input "pod company" at bounding box center [530, 33] width 900 height 42
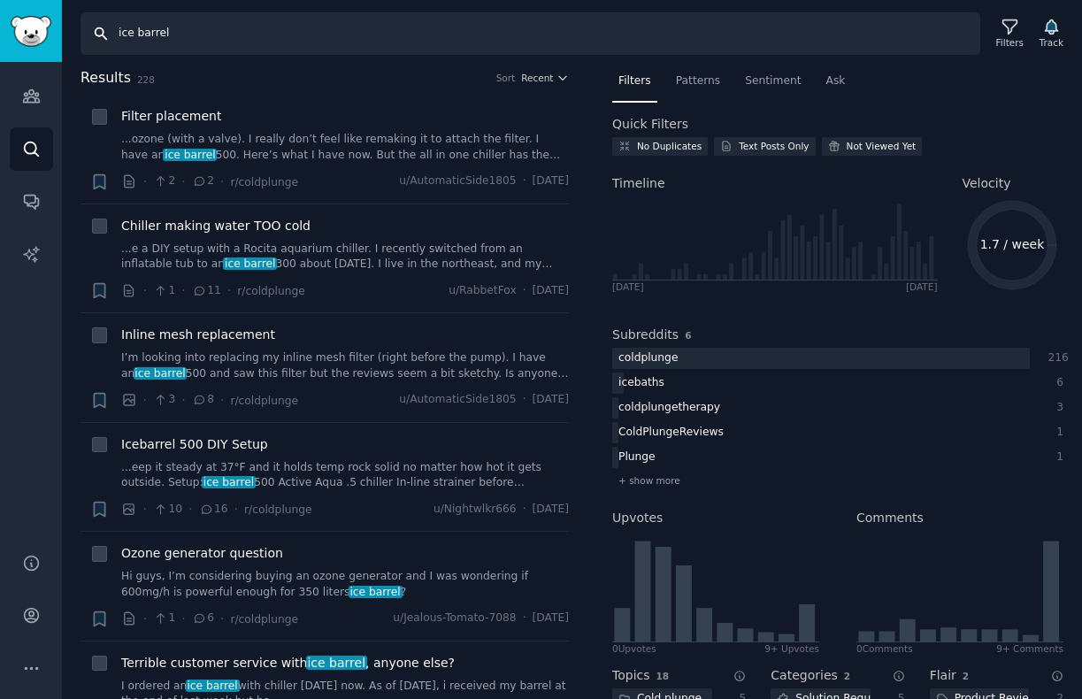
click at [249, 26] on input "ice barrel" at bounding box center [530, 33] width 900 height 42
type input "plunge"
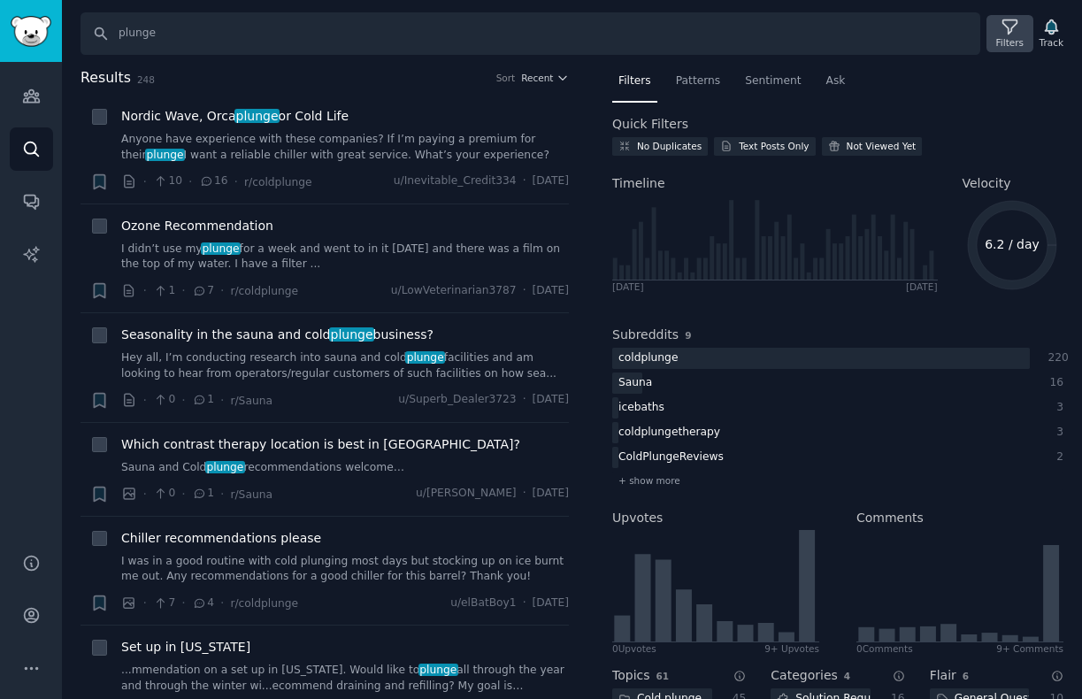
click at [1010, 24] on icon at bounding box center [1009, 27] width 19 height 19
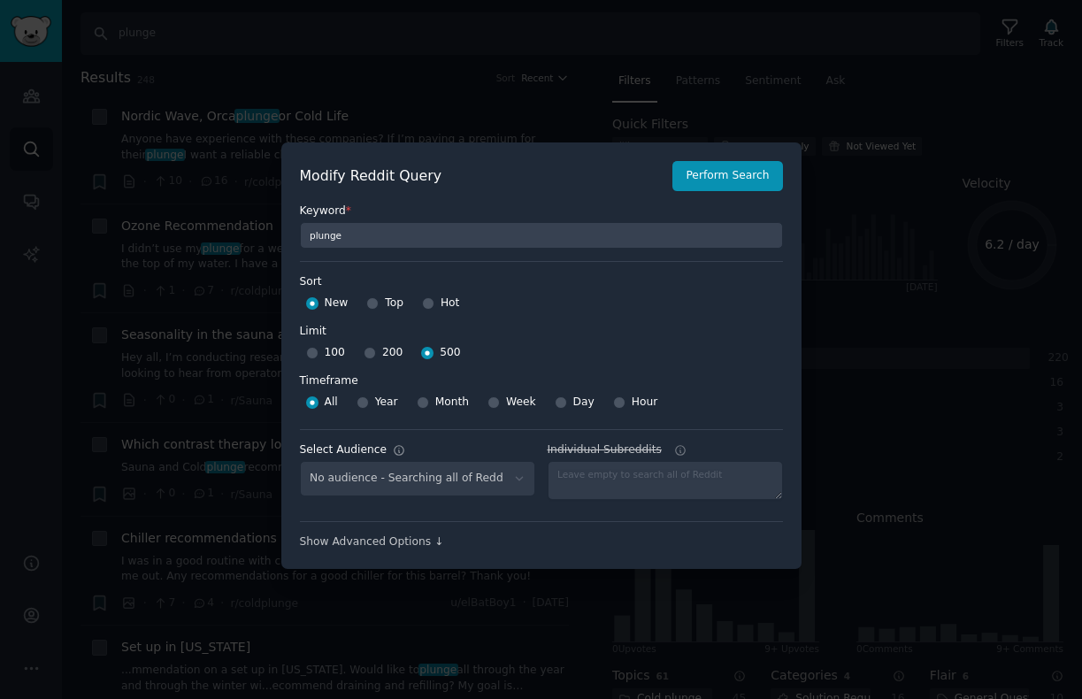
click at [454, 476] on div "No audience - Searching all of Reddit" at bounding box center [417, 479] width 235 height 36
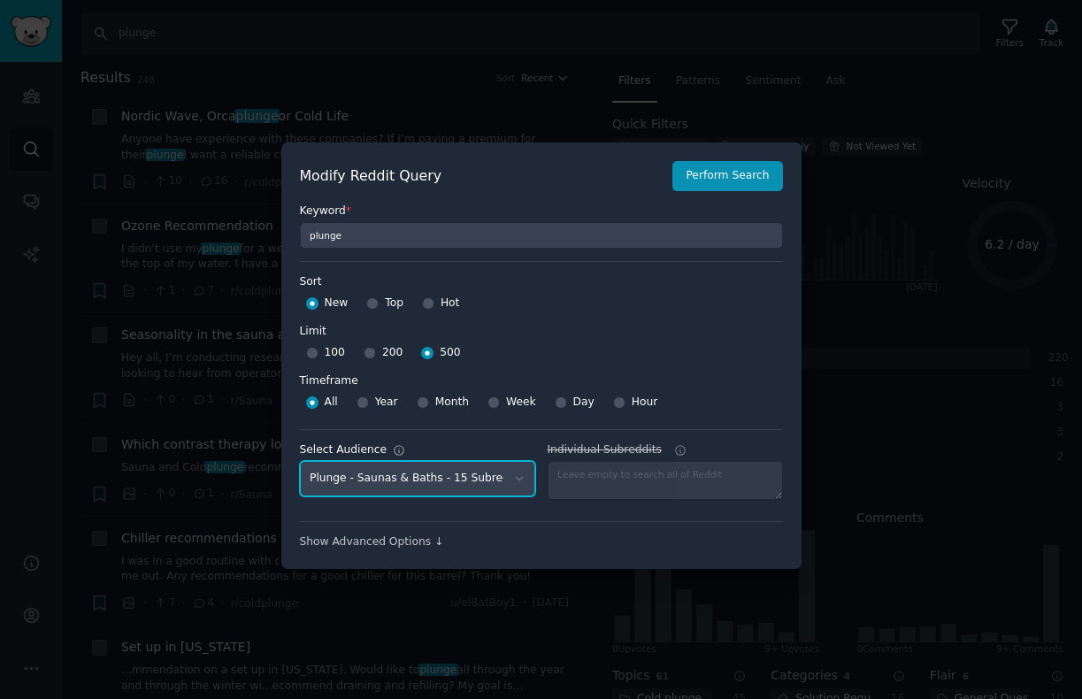
click at [470, 473] on select "No audience - Searching all of Reddit Plunge - Home Remodeling - 11 Subreddits …" at bounding box center [417, 479] width 235 height 36
select select "b559fe1d3d"
click at [300, 461] on select "No audience - Searching all of Reddit Plunge - Home Remodeling - 11 Subreddits …" at bounding box center [417, 479] width 235 height 36
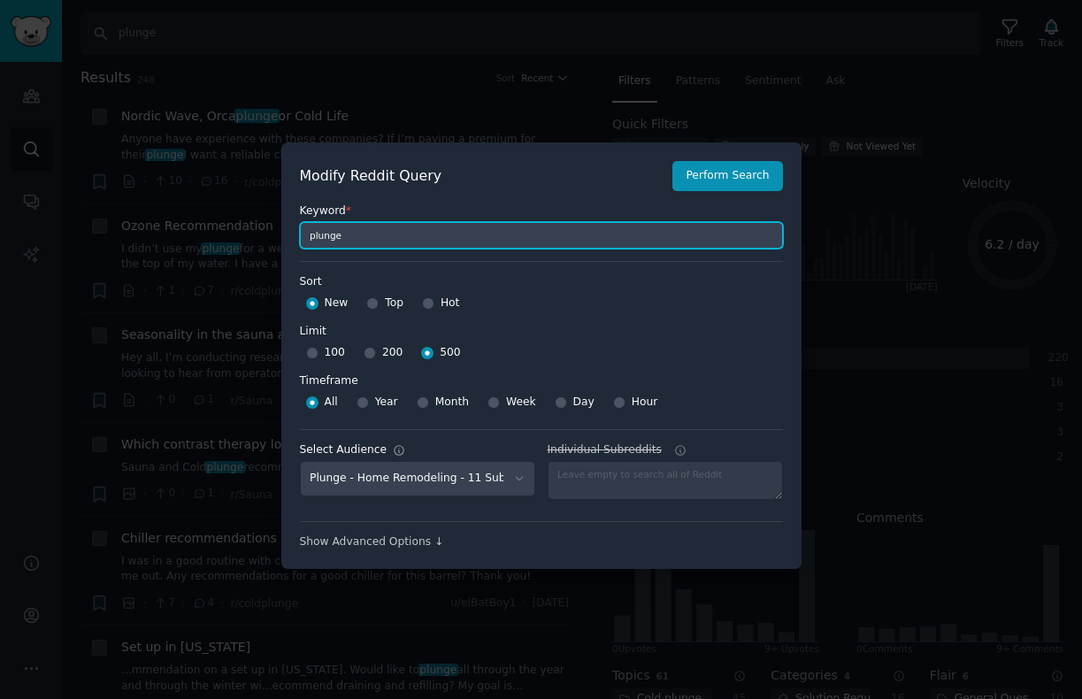
click at [384, 233] on input "plunge" at bounding box center [541, 235] width 483 height 27
type input "ice barrel"
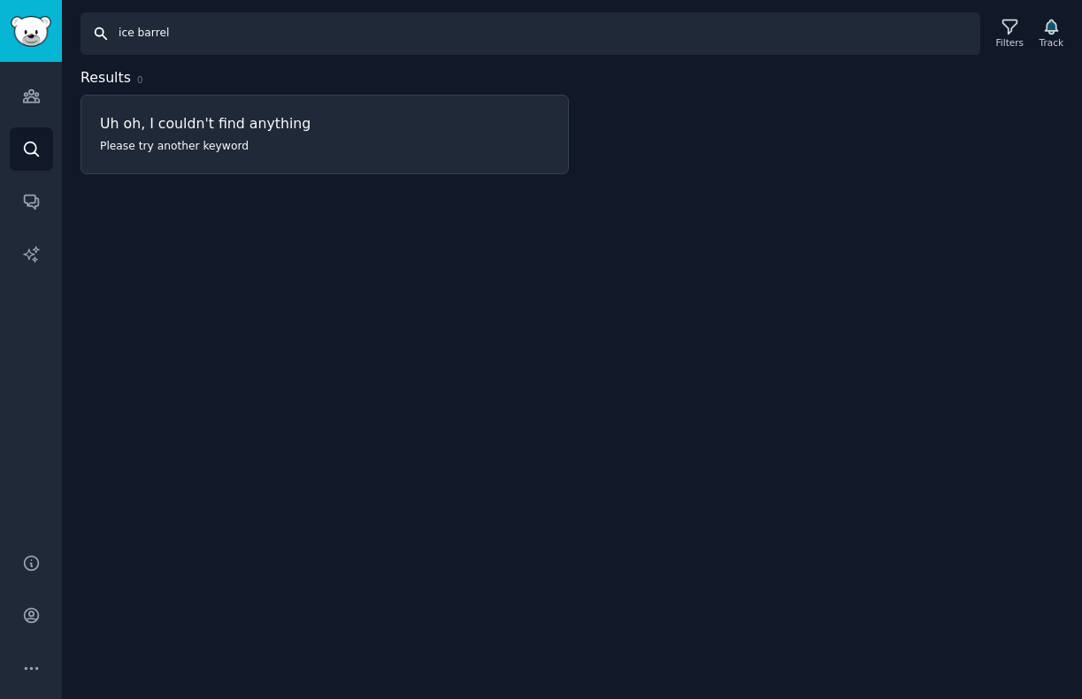
click at [137, 30] on input "ice barrel" at bounding box center [530, 33] width 900 height 42
click at [185, 36] on input "cold life" at bounding box center [530, 33] width 900 height 42
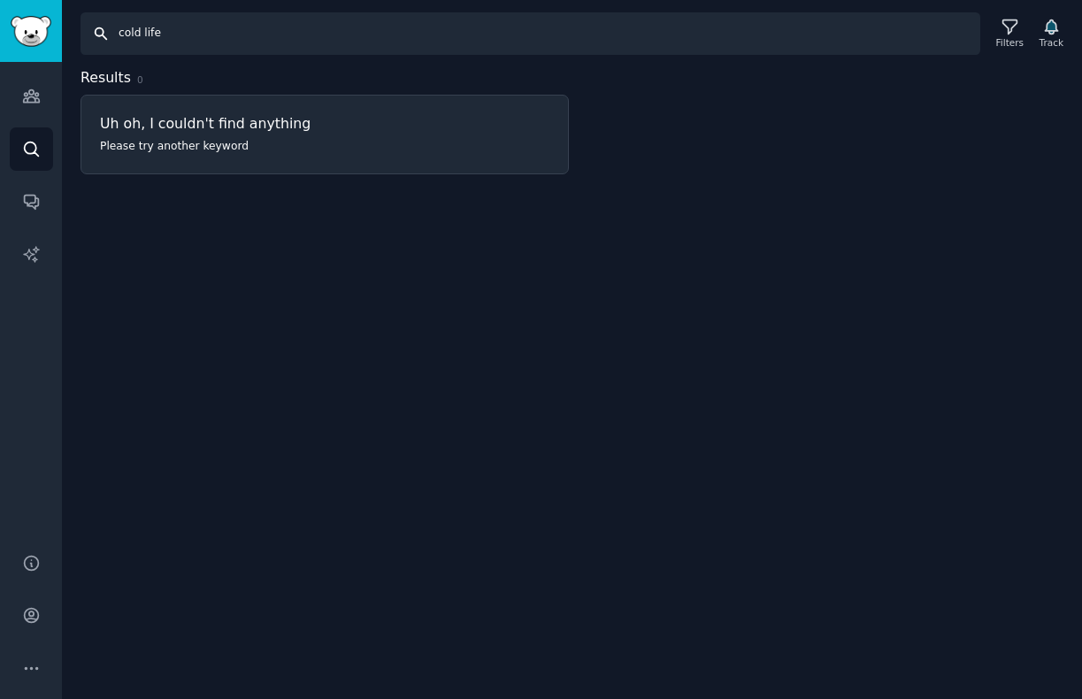
click at [185, 36] on input "cold life" at bounding box center [530, 33] width 900 height 42
click at [185, 31] on input "nordic wave" at bounding box center [530, 33] width 900 height 42
type input "[PERSON_NAME] therapy"
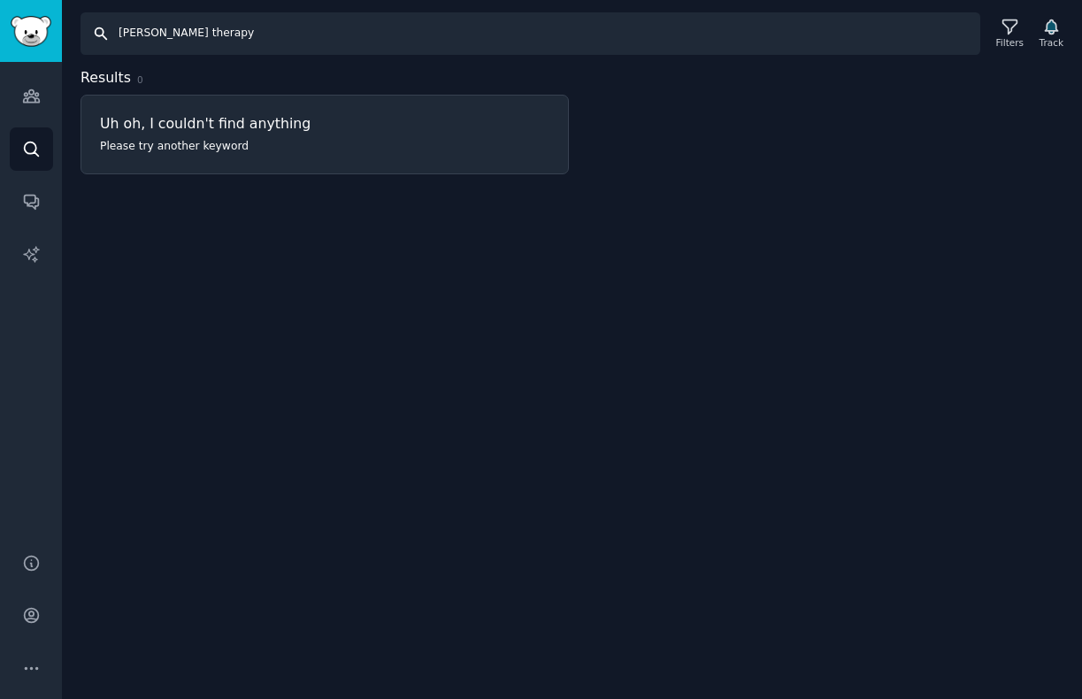
click at [171, 36] on input "[PERSON_NAME] therapy" at bounding box center [530, 33] width 900 height 42
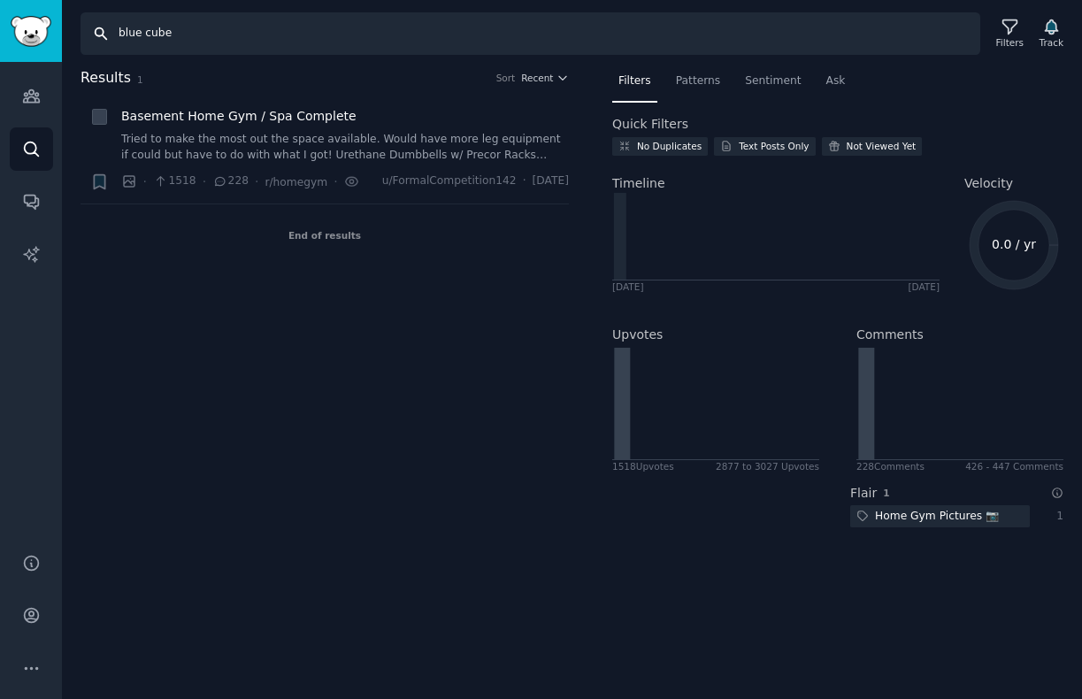
click at [248, 40] on input "blue cube" at bounding box center [530, 33] width 900 height 42
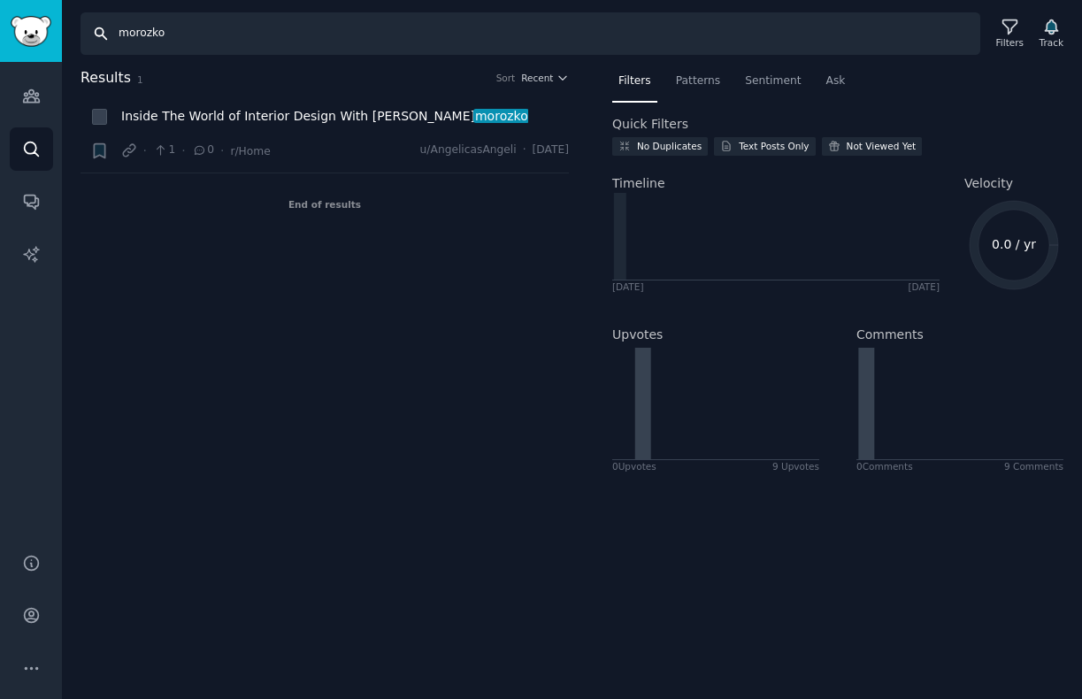
click at [151, 35] on input "morozko" at bounding box center [530, 33] width 900 height 42
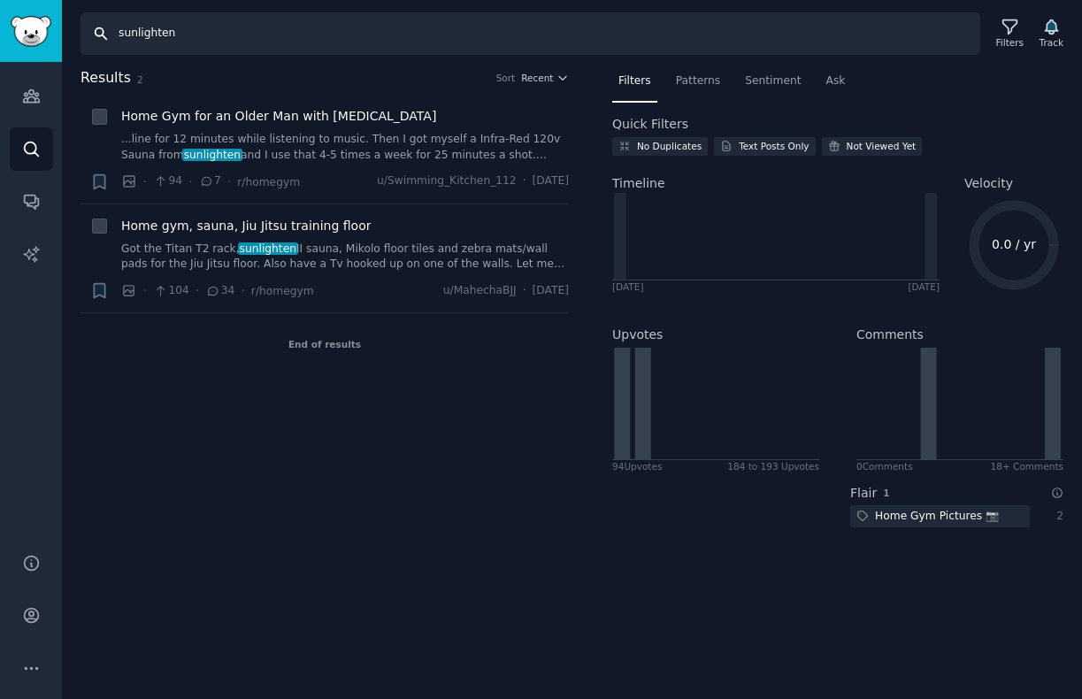
click at [157, 20] on input "sunlighten" at bounding box center [530, 33] width 900 height 42
type input "sun home"
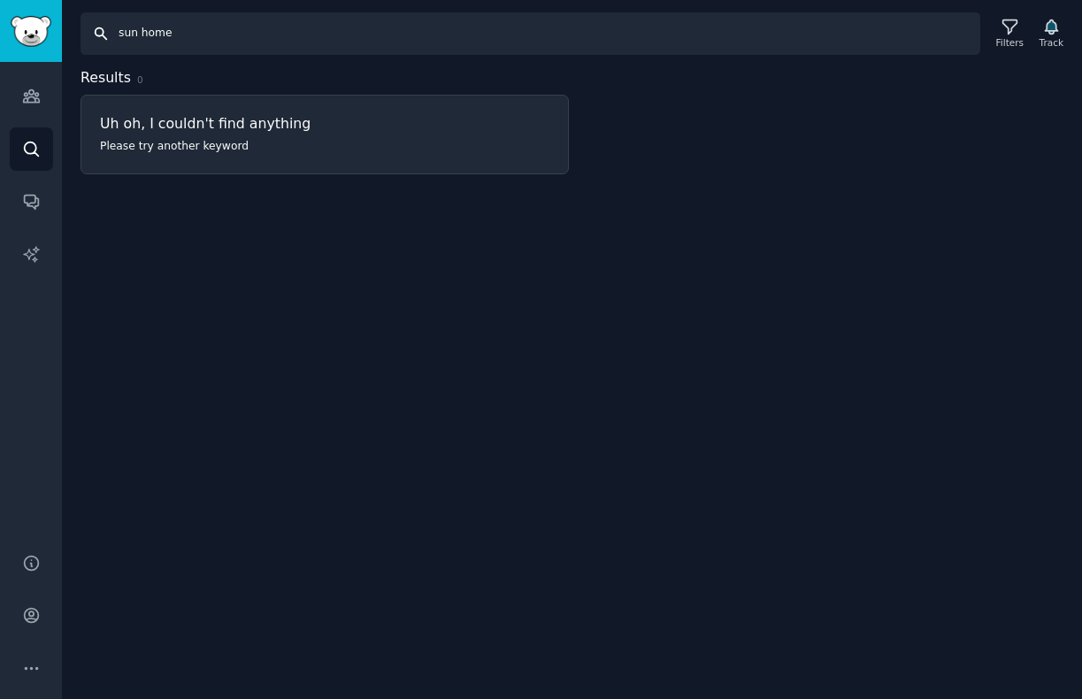
click at [151, 34] on input "sun home" at bounding box center [530, 33] width 900 height 42
click at [144, 35] on input "sisu" at bounding box center [530, 33] width 900 height 42
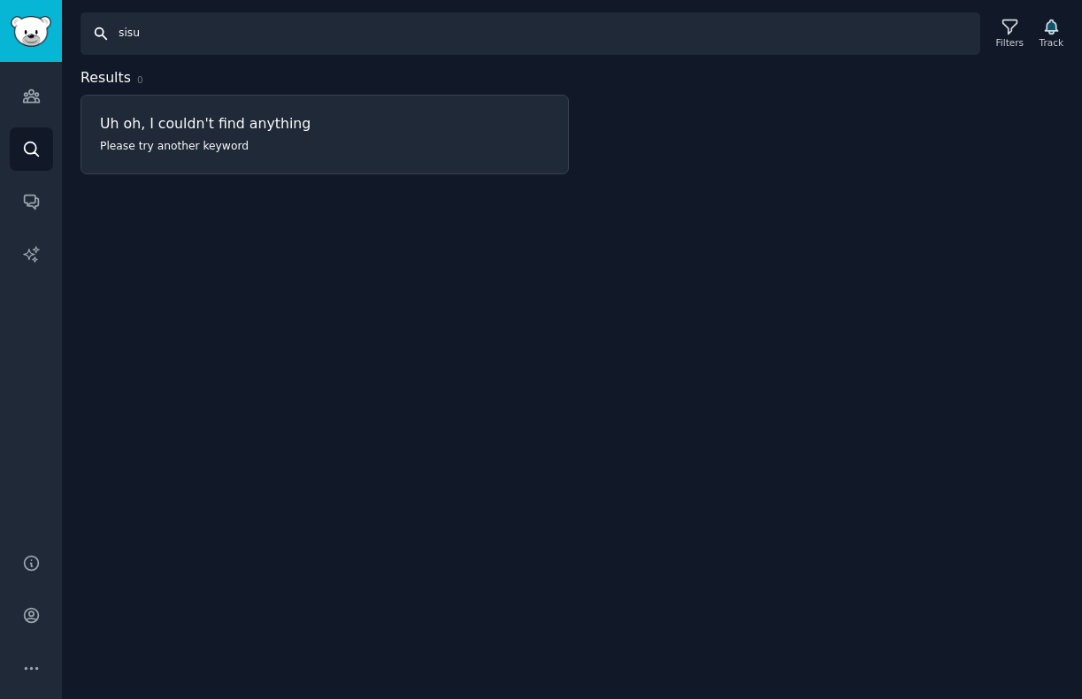
click at [144, 35] on input "sisu" at bounding box center [530, 33] width 900 height 42
type input "pod company"
click at [999, 38] on div "Filters" at bounding box center [1009, 42] width 27 height 12
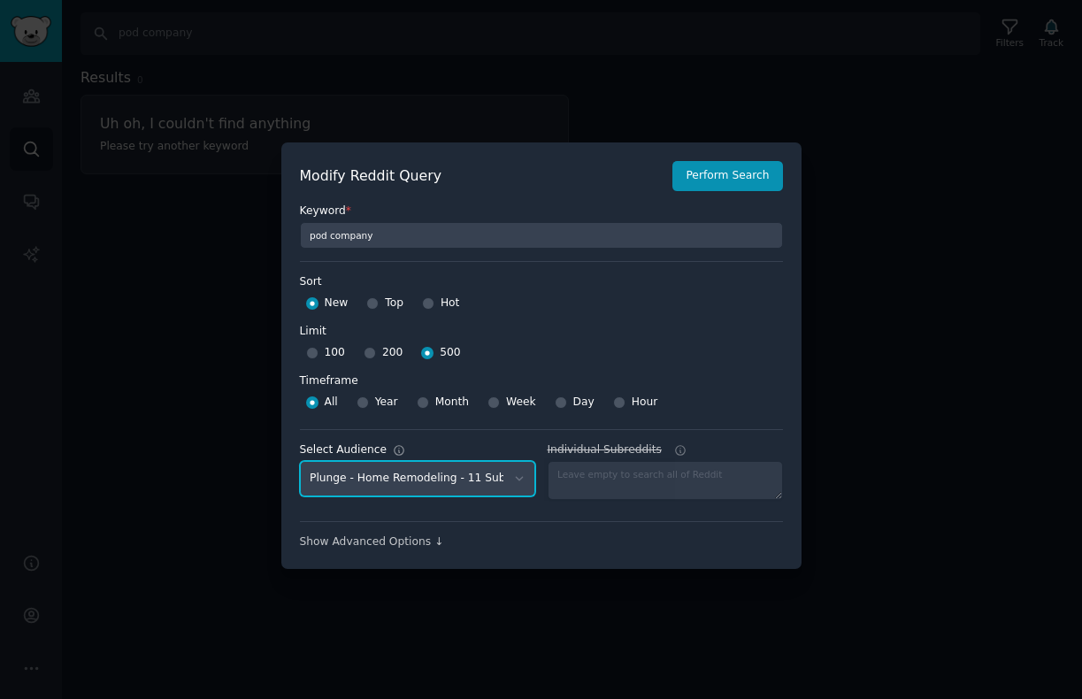
click at [425, 484] on select "No audience - Searching all of Reddit Plunge - Home Remodeling - 11 Subreddits …" at bounding box center [417, 479] width 235 height 36
select select "ad591a95ce"
click at [300, 461] on select "No audience - Searching all of Reddit Plunge - Home Remodeling - 11 Subreddits …" at bounding box center [417, 479] width 235 height 36
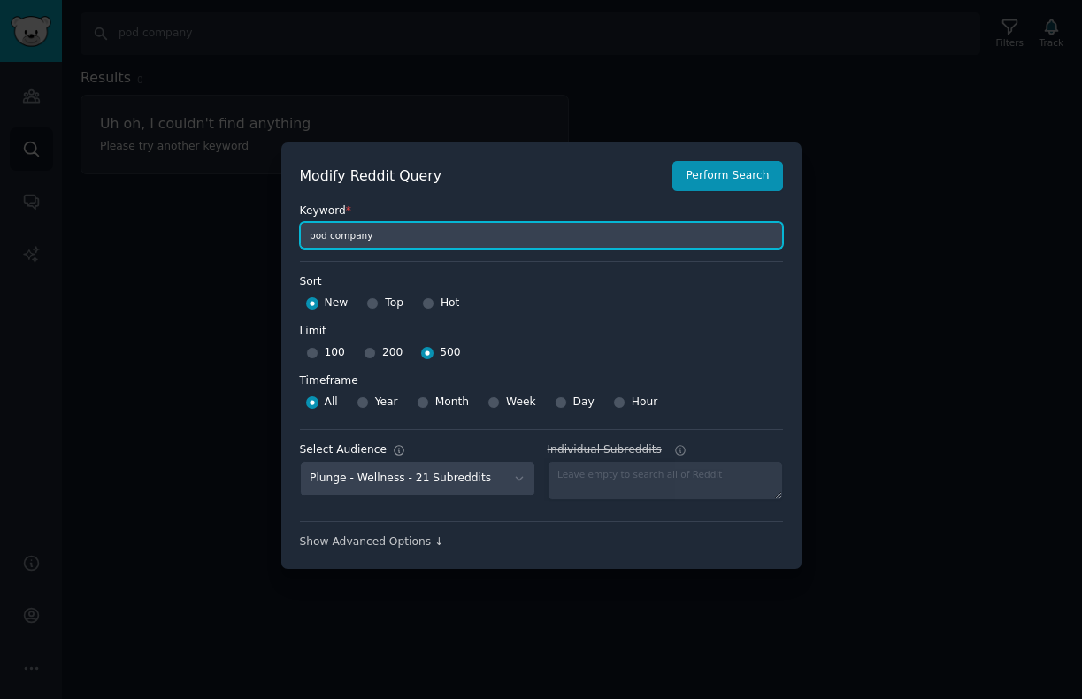
click at [375, 238] on input "pod company" at bounding box center [541, 235] width 483 height 27
type input "ice barrel"
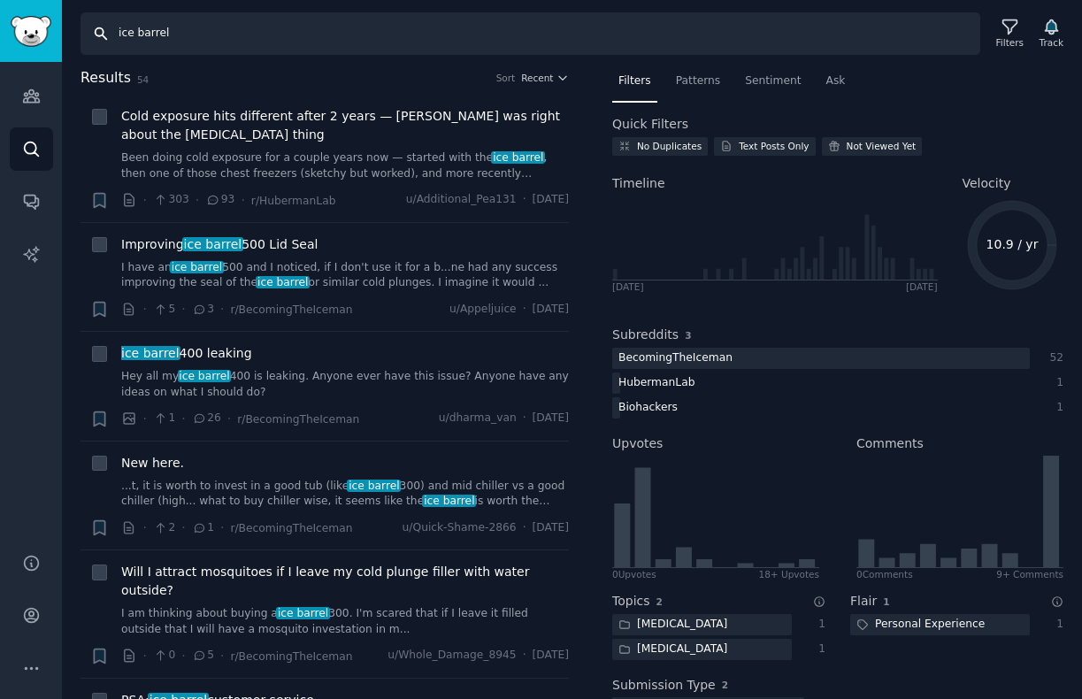
click at [279, 30] on input "ice barrel" at bounding box center [530, 33] width 900 height 42
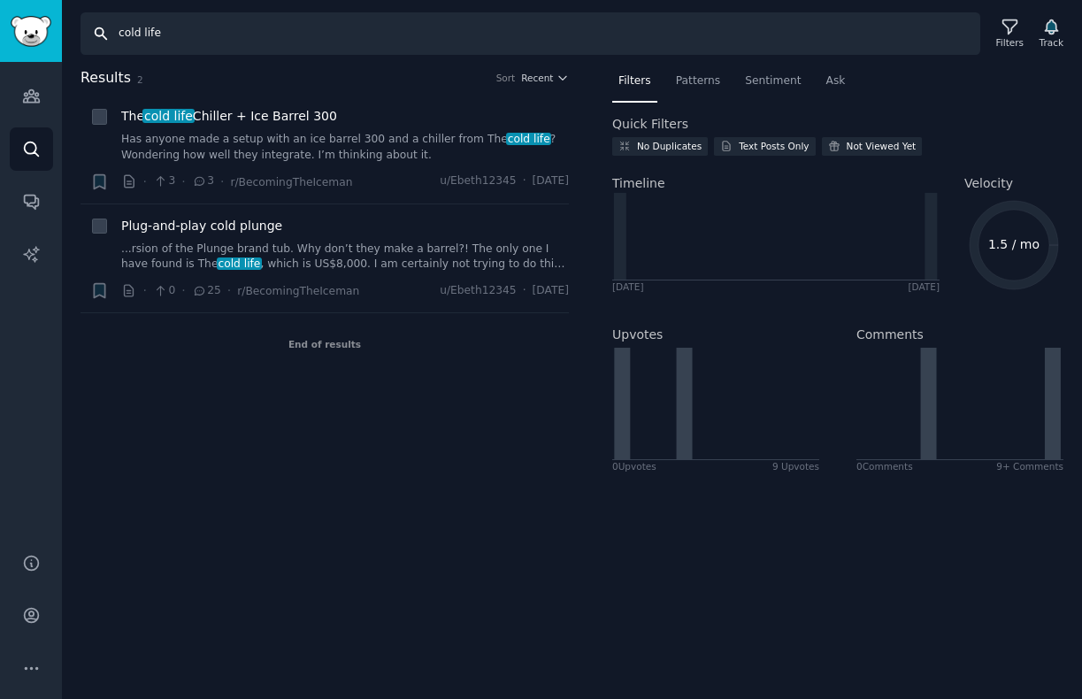
click at [162, 40] on input "cold life" at bounding box center [530, 33] width 900 height 42
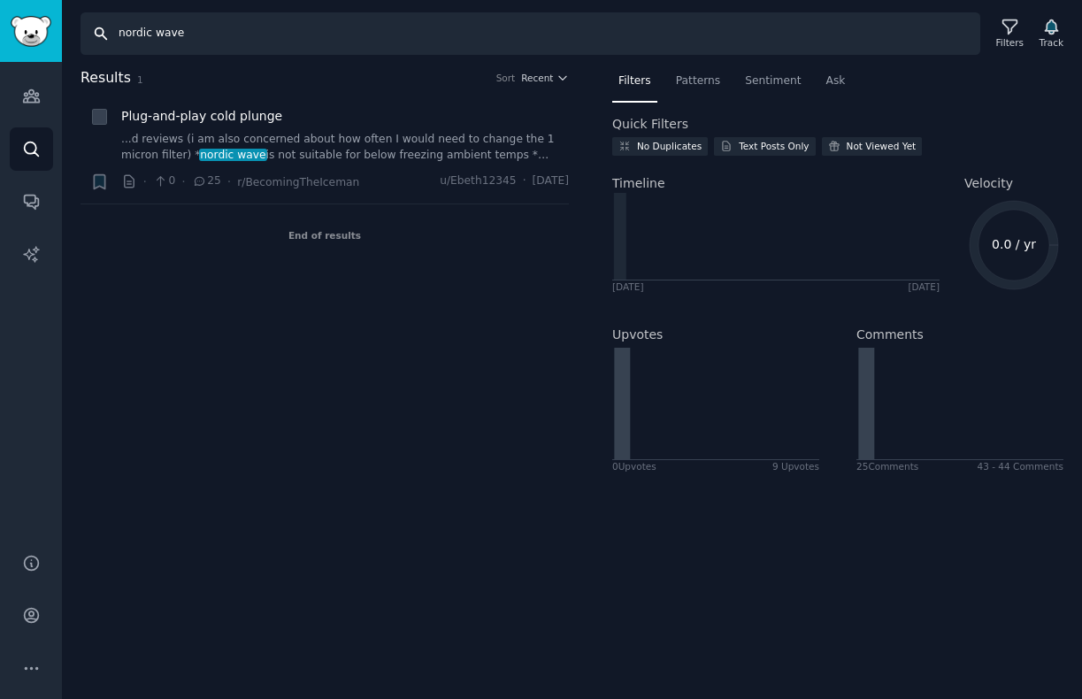
click at [168, 35] on input "nordic wave" at bounding box center [530, 33] width 900 height 42
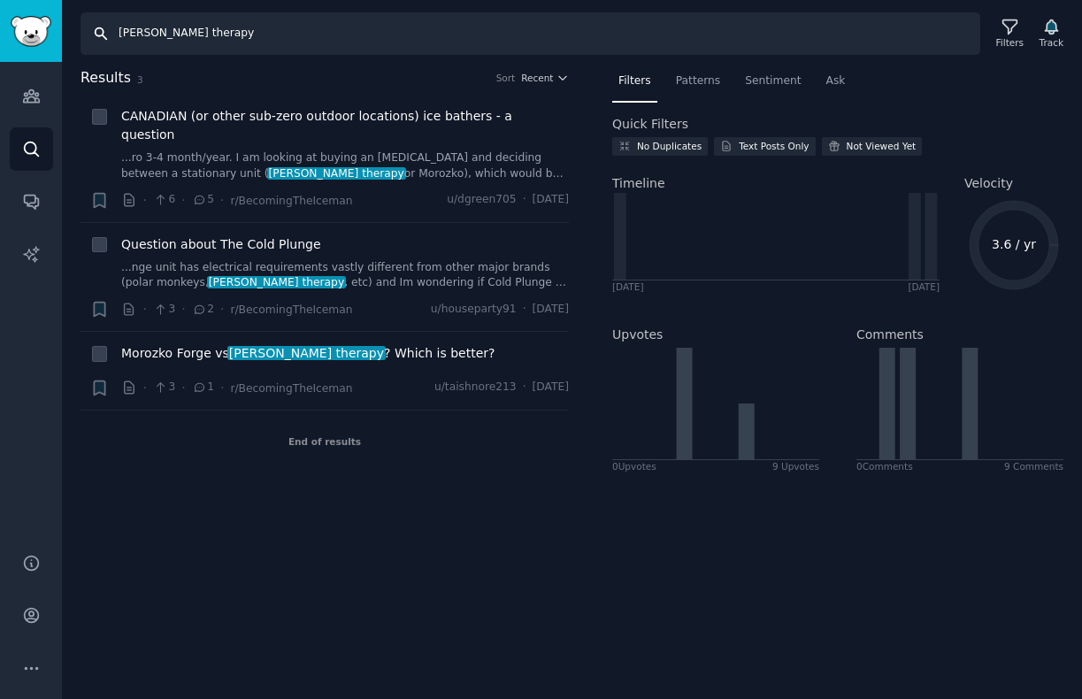
click at [158, 39] on input "[PERSON_NAME] therapy" at bounding box center [530, 33] width 900 height 42
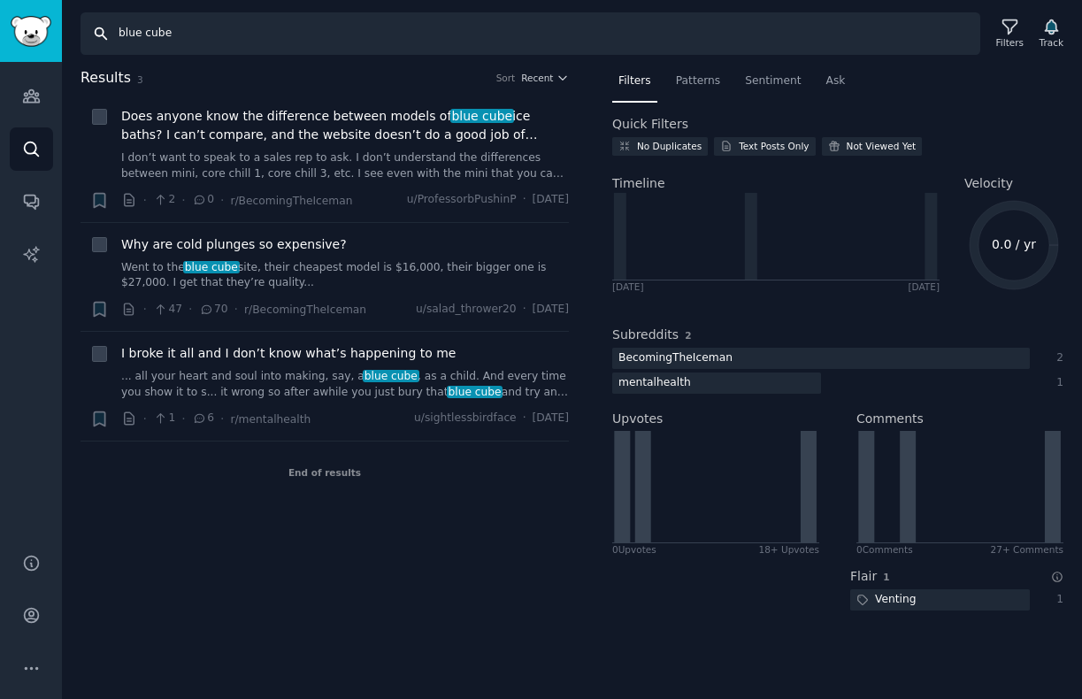
click at [168, 29] on input "blue cube" at bounding box center [530, 33] width 900 height 42
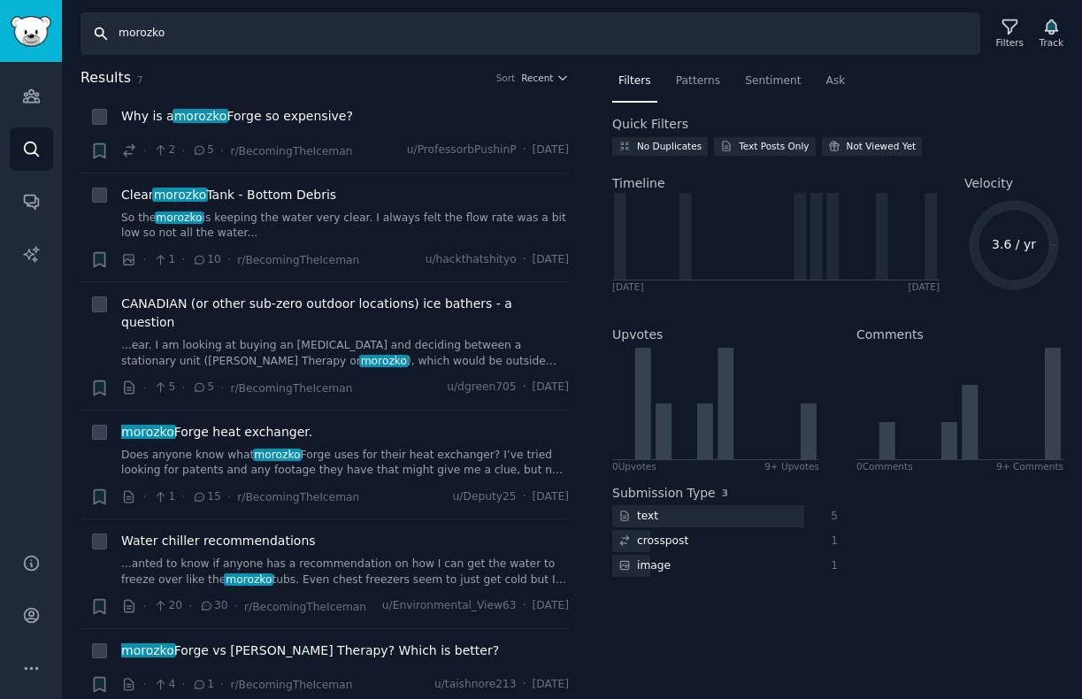
click at [338, 32] on input "morozko" at bounding box center [530, 33] width 900 height 42
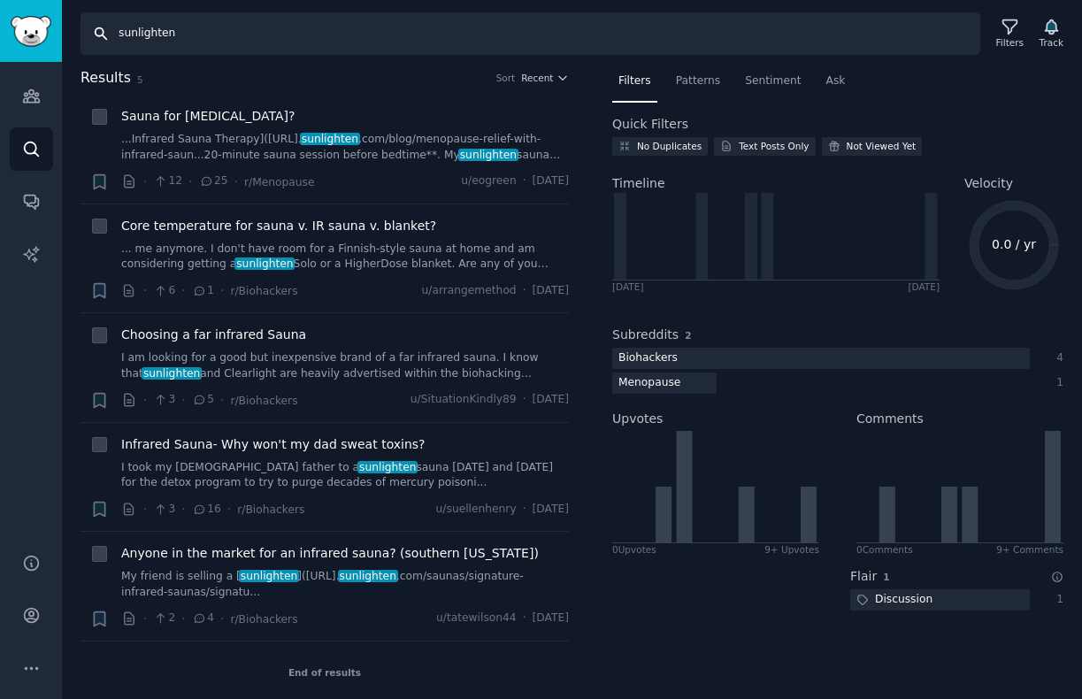
click at [299, 19] on input "sunlighten" at bounding box center [530, 33] width 900 height 42
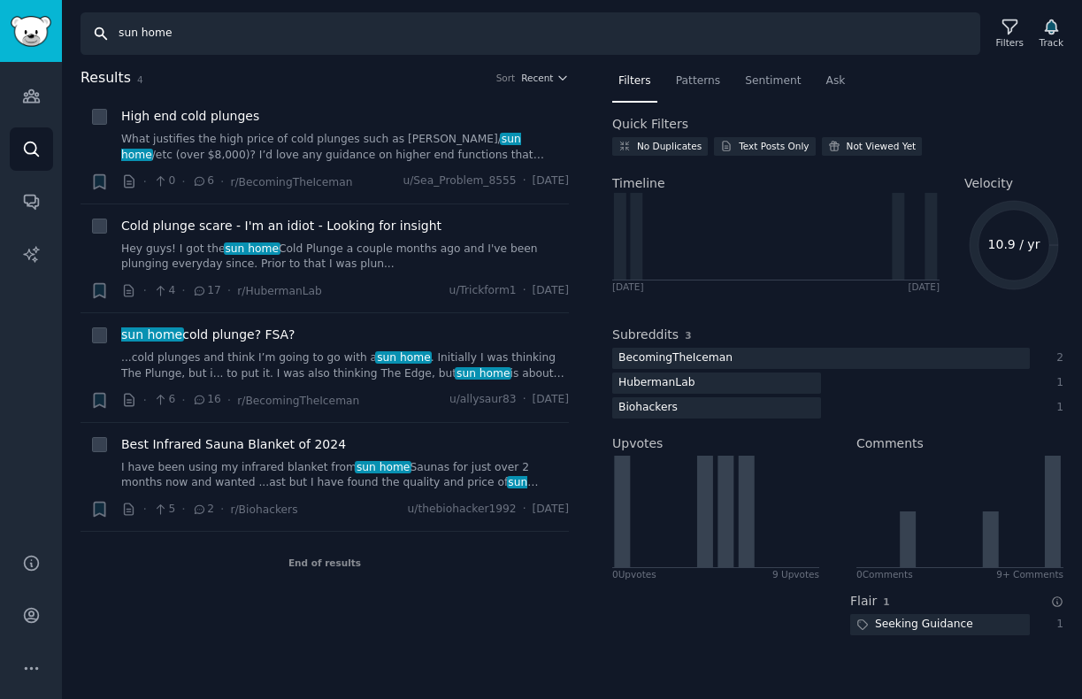
click at [359, 42] on input "sun home" at bounding box center [530, 33] width 900 height 42
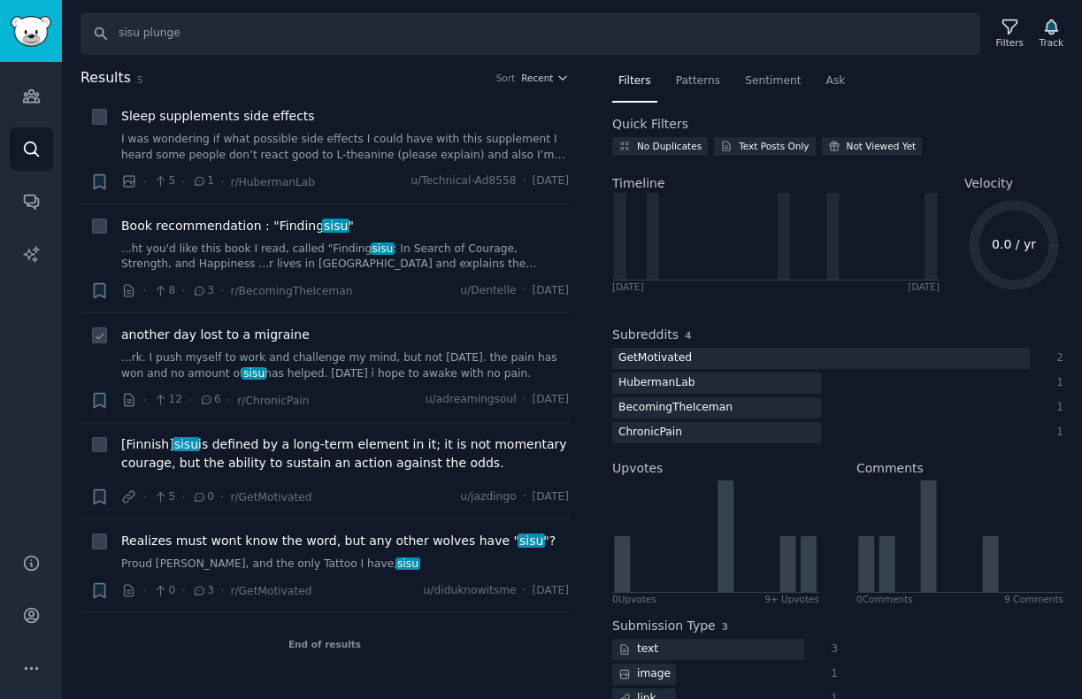
click at [333, 369] on link "...rk. I push myself to work and challenge my mind, but not [DATE]. the pain ha…" at bounding box center [345, 365] width 448 height 31
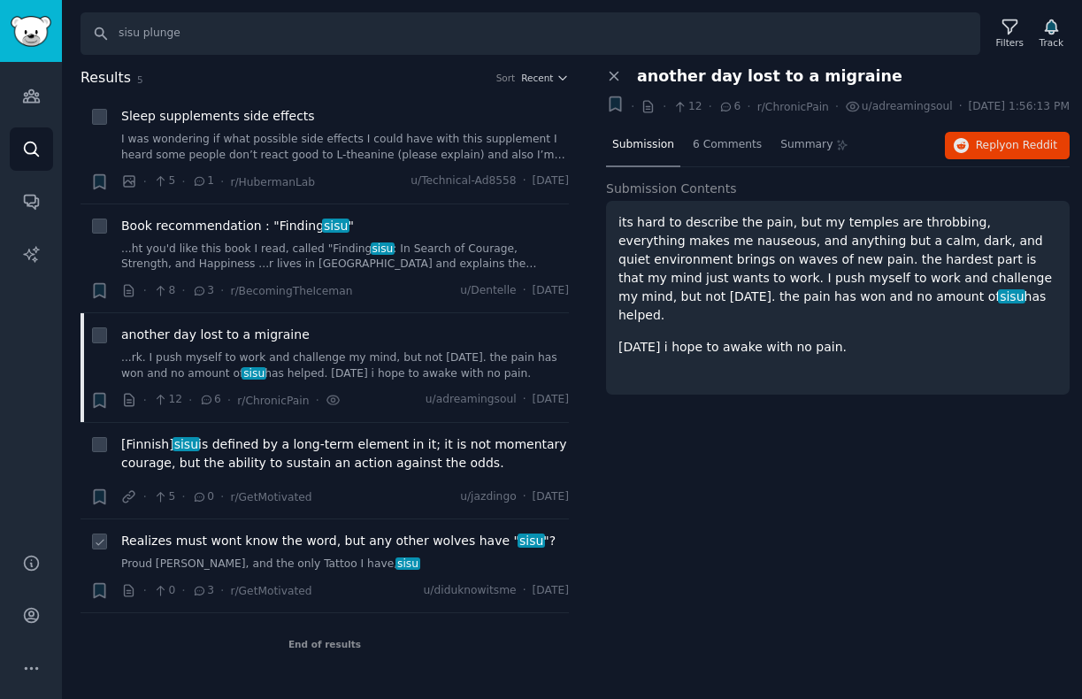
click at [418, 552] on div "Realizes must wont know the word, but any other wolves have " sisu "? Proud [PE…" at bounding box center [345, 552] width 448 height 41
click at [228, 31] on input "sisu plunge" at bounding box center [530, 33] width 900 height 42
type input "pod company"
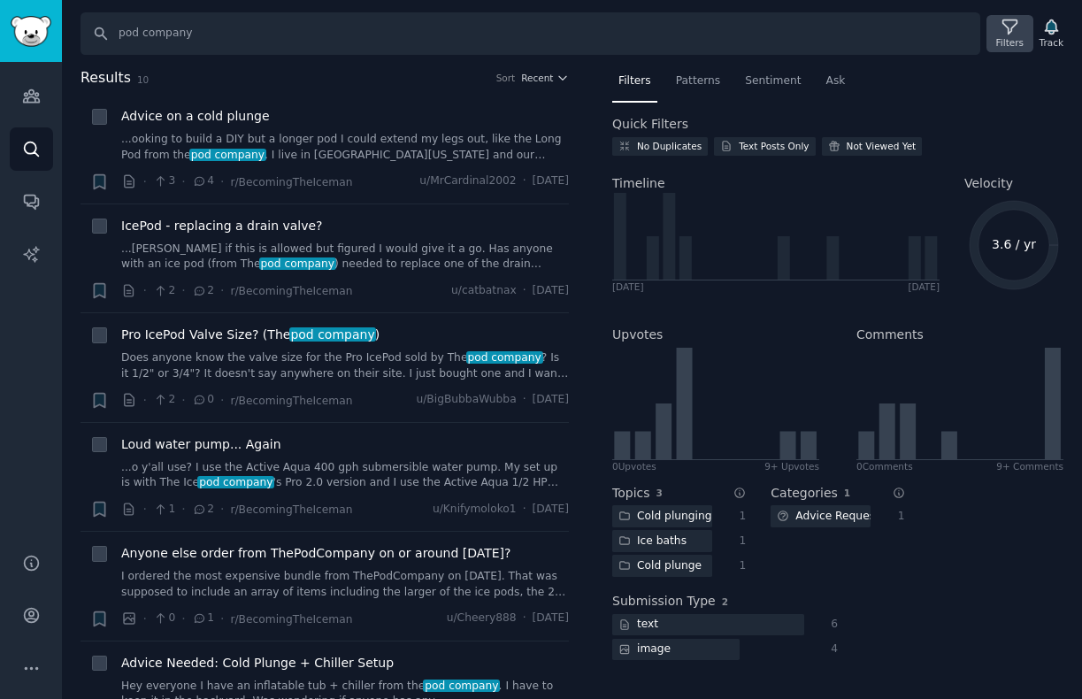
click at [1007, 30] on icon at bounding box center [1009, 27] width 14 height 14
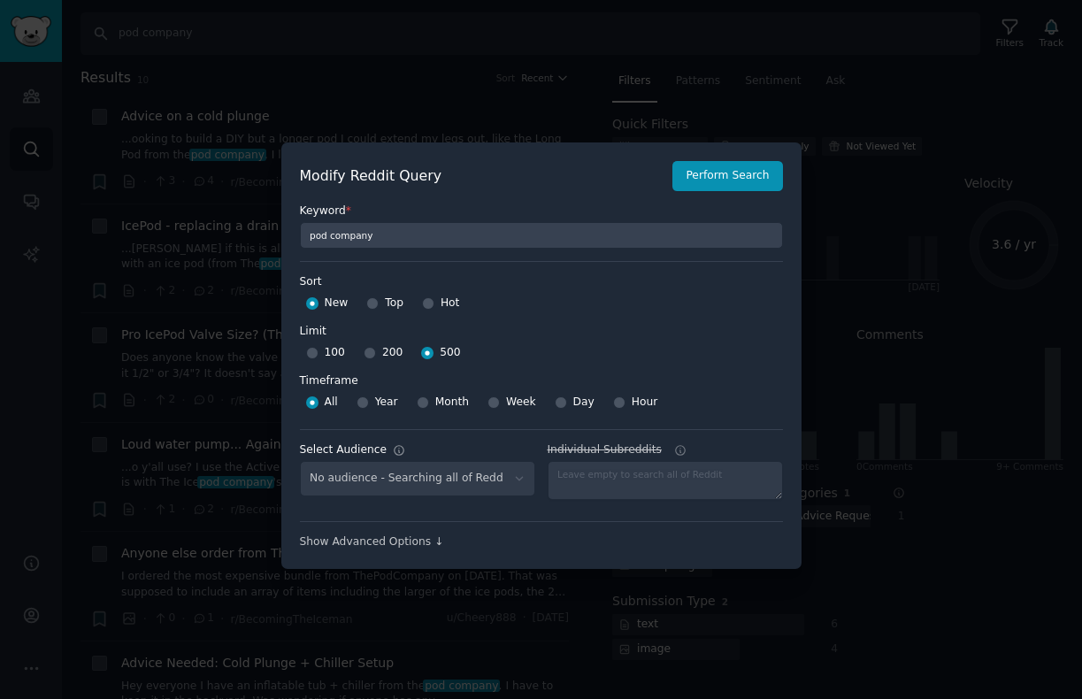
click at [438, 492] on div "No audience - Searching all of Reddit" at bounding box center [417, 479] width 235 height 36
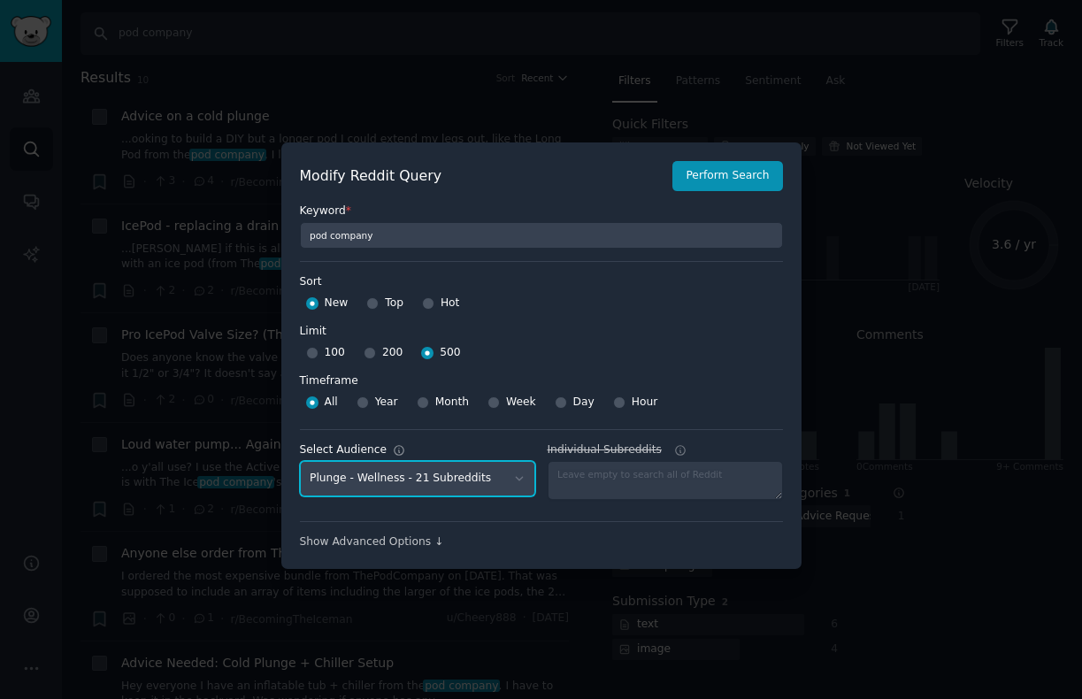
click at [445, 479] on select "No audience - Searching all of Reddit Plunge - Home Remodeling - 11 Subreddits …" at bounding box center [417, 479] width 235 height 36
select select "580119ebc1"
click at [300, 461] on select "No audience - Searching all of Reddit Plunge - Home Remodeling - 11 Subreddits …" at bounding box center [417, 479] width 235 height 36
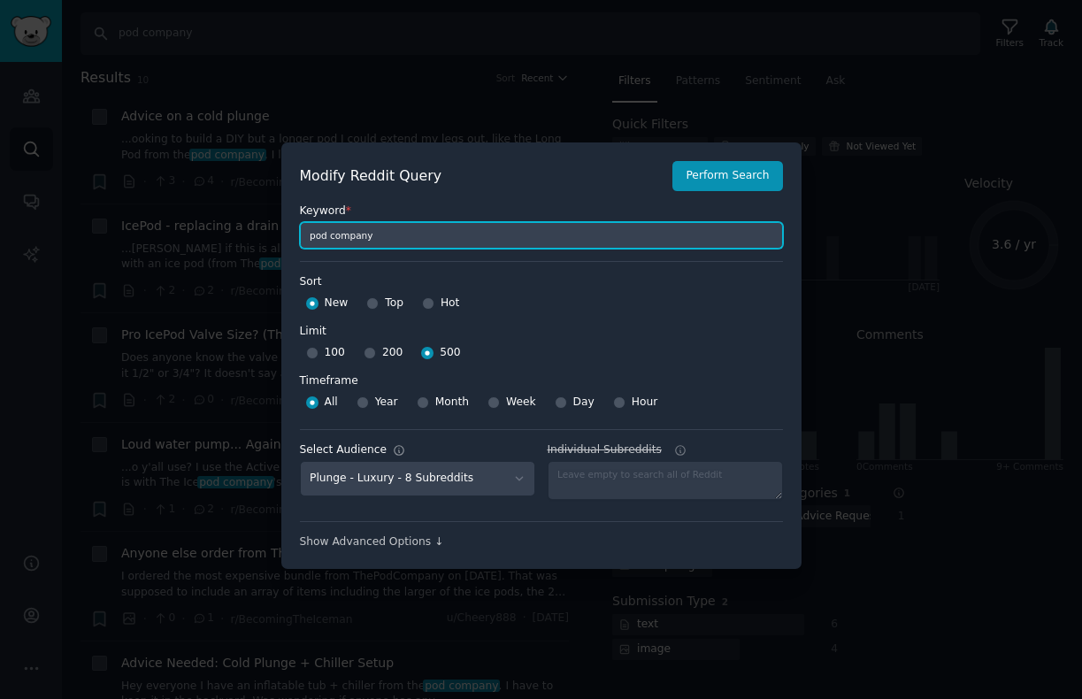
click at [368, 237] on input "pod company" at bounding box center [541, 235] width 483 height 27
type input "ice barrel"
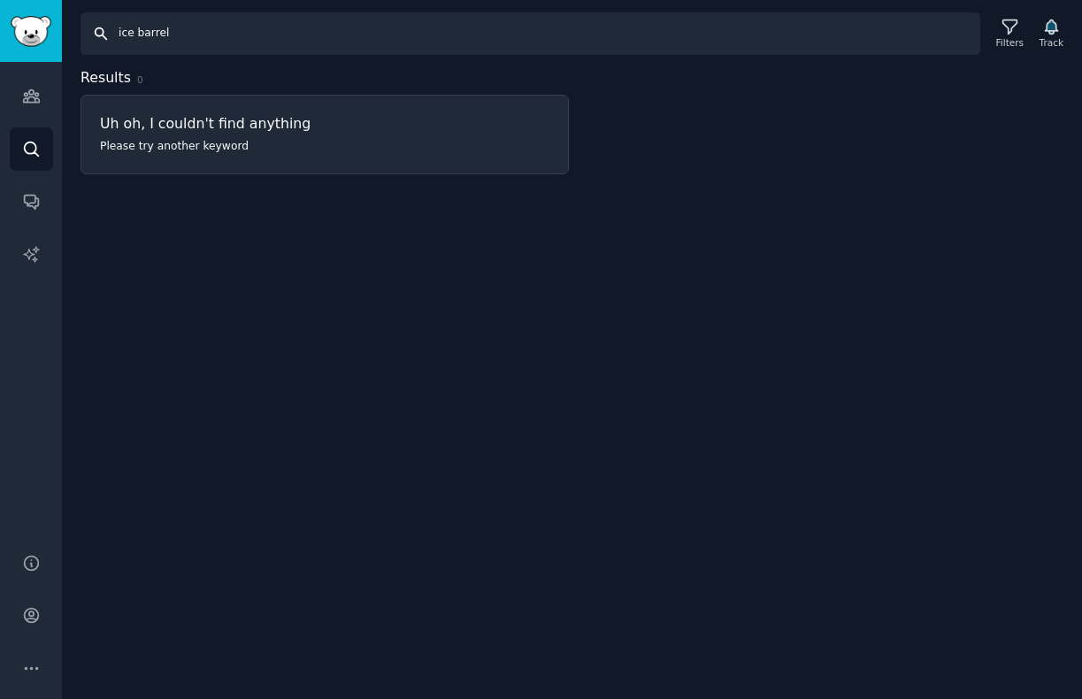
click at [167, 35] on input "ice barrel" at bounding box center [530, 33] width 900 height 42
click at [172, 38] on input "cold life" at bounding box center [530, 33] width 900 height 42
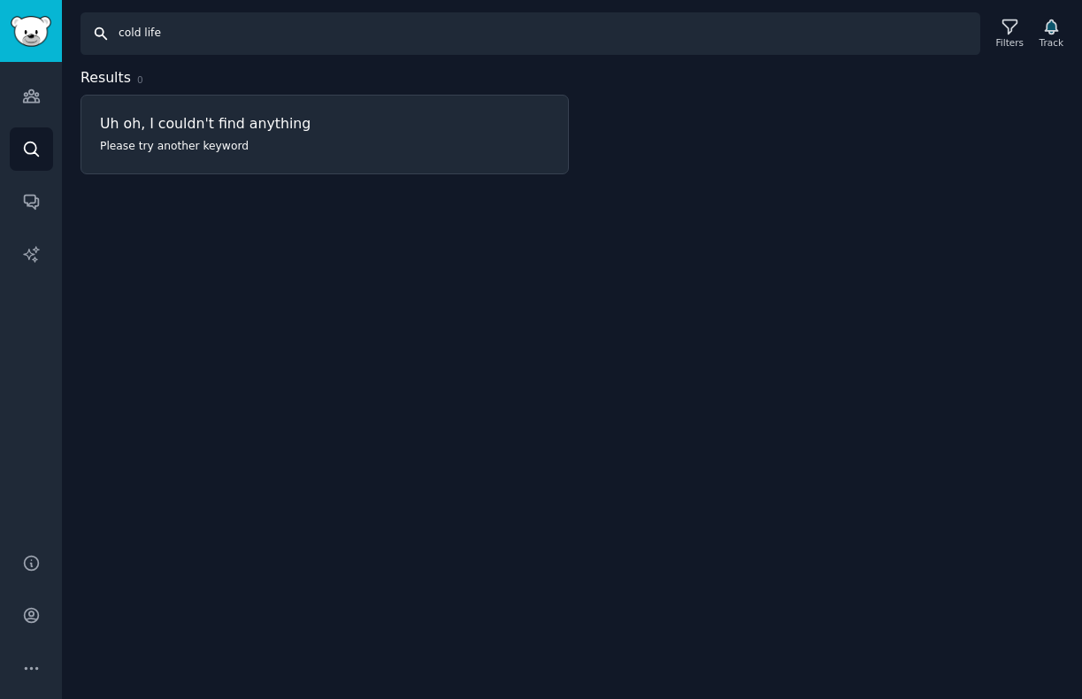
click at [172, 38] on input "cold life" at bounding box center [530, 33] width 900 height 42
click at [173, 34] on input "nordic wave" at bounding box center [530, 33] width 900 height 42
click at [233, 26] on input "[PERSON_NAME] therapy" at bounding box center [530, 33] width 900 height 42
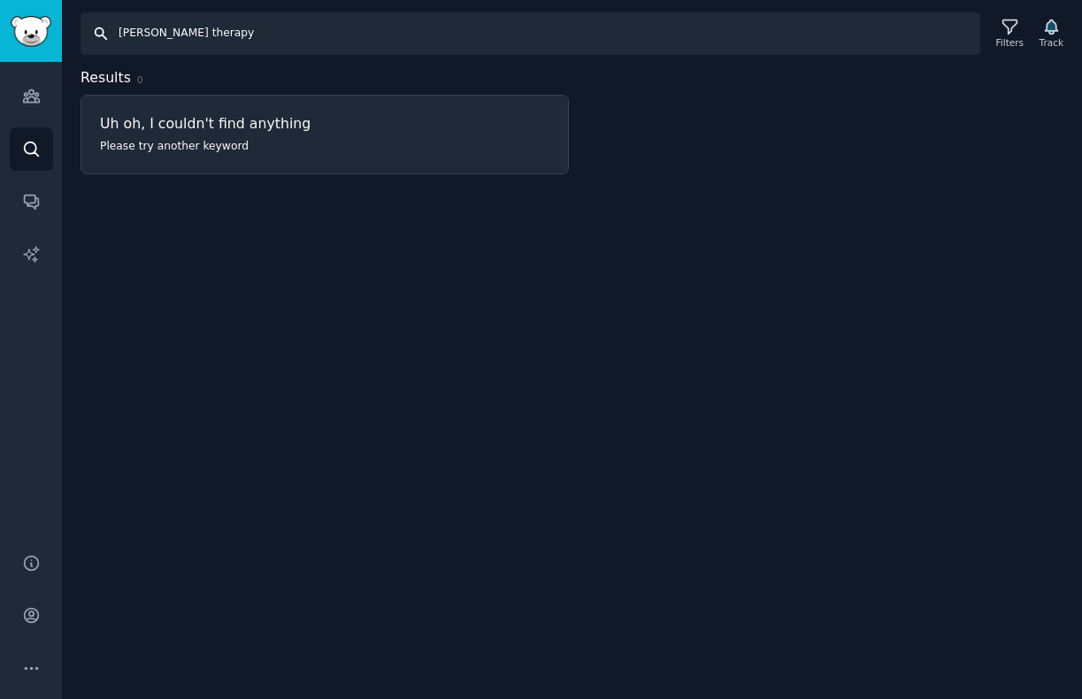
click at [233, 26] on input "[PERSON_NAME] therapy" at bounding box center [530, 33] width 900 height 42
click at [209, 37] on input "blue cube" at bounding box center [530, 33] width 900 height 42
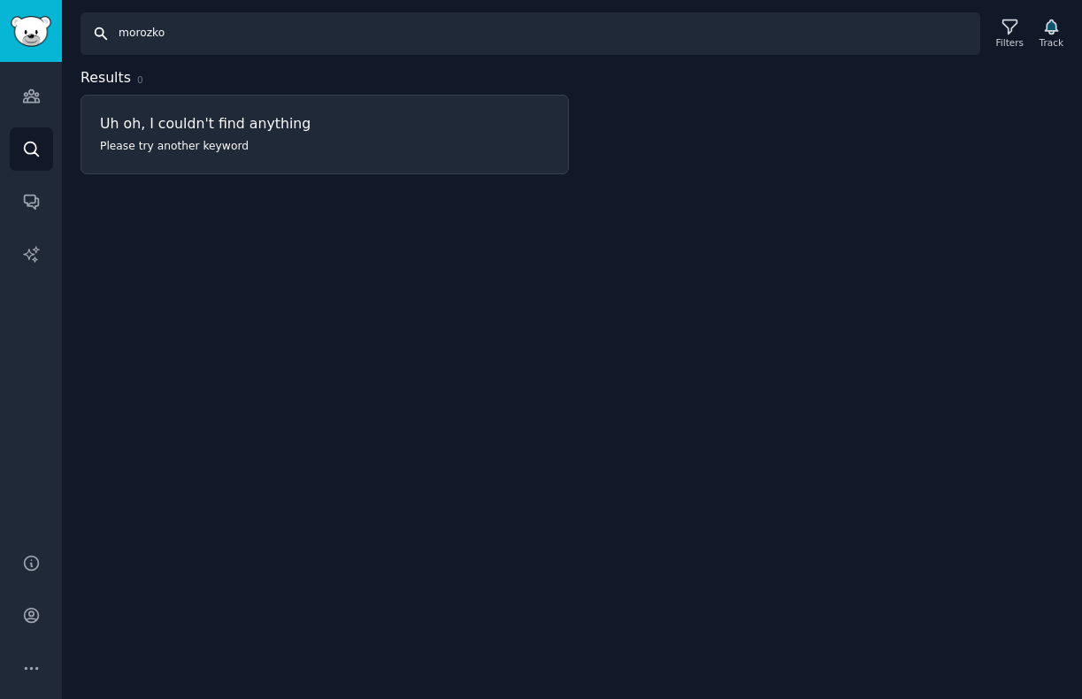
click at [142, 31] on input "morozko" at bounding box center [530, 33] width 900 height 42
click at [149, 33] on input "sunlighten" at bounding box center [530, 33] width 900 height 42
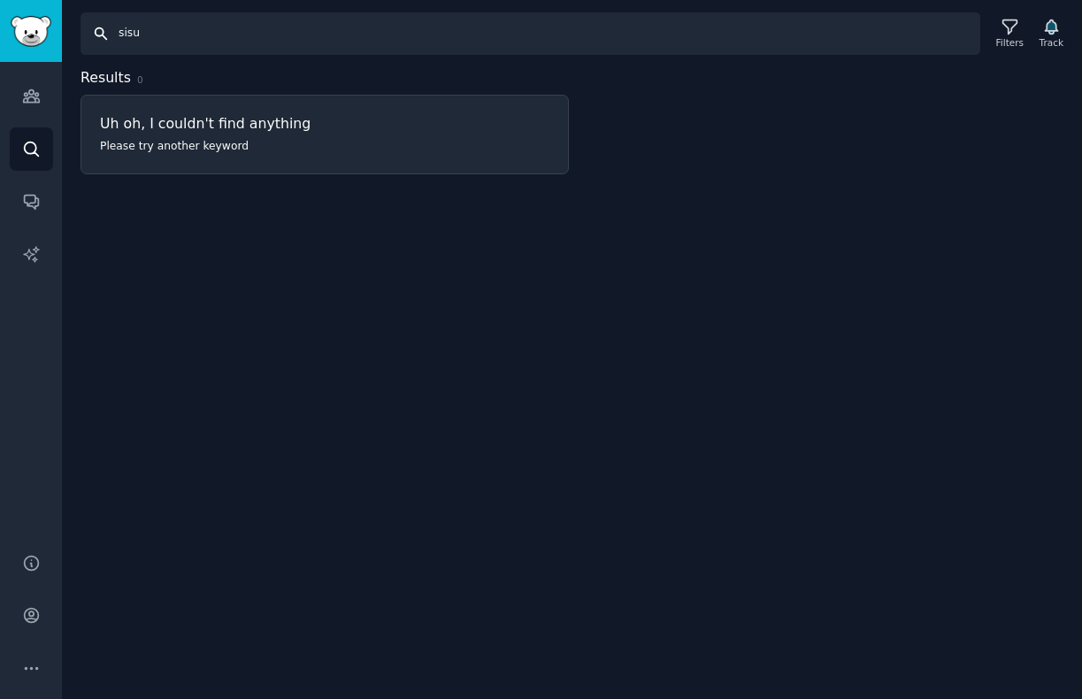
click at [149, 34] on input "sisu" at bounding box center [530, 33] width 900 height 42
type input "pod company"
